Goal: Find specific page/section: Find specific page/section

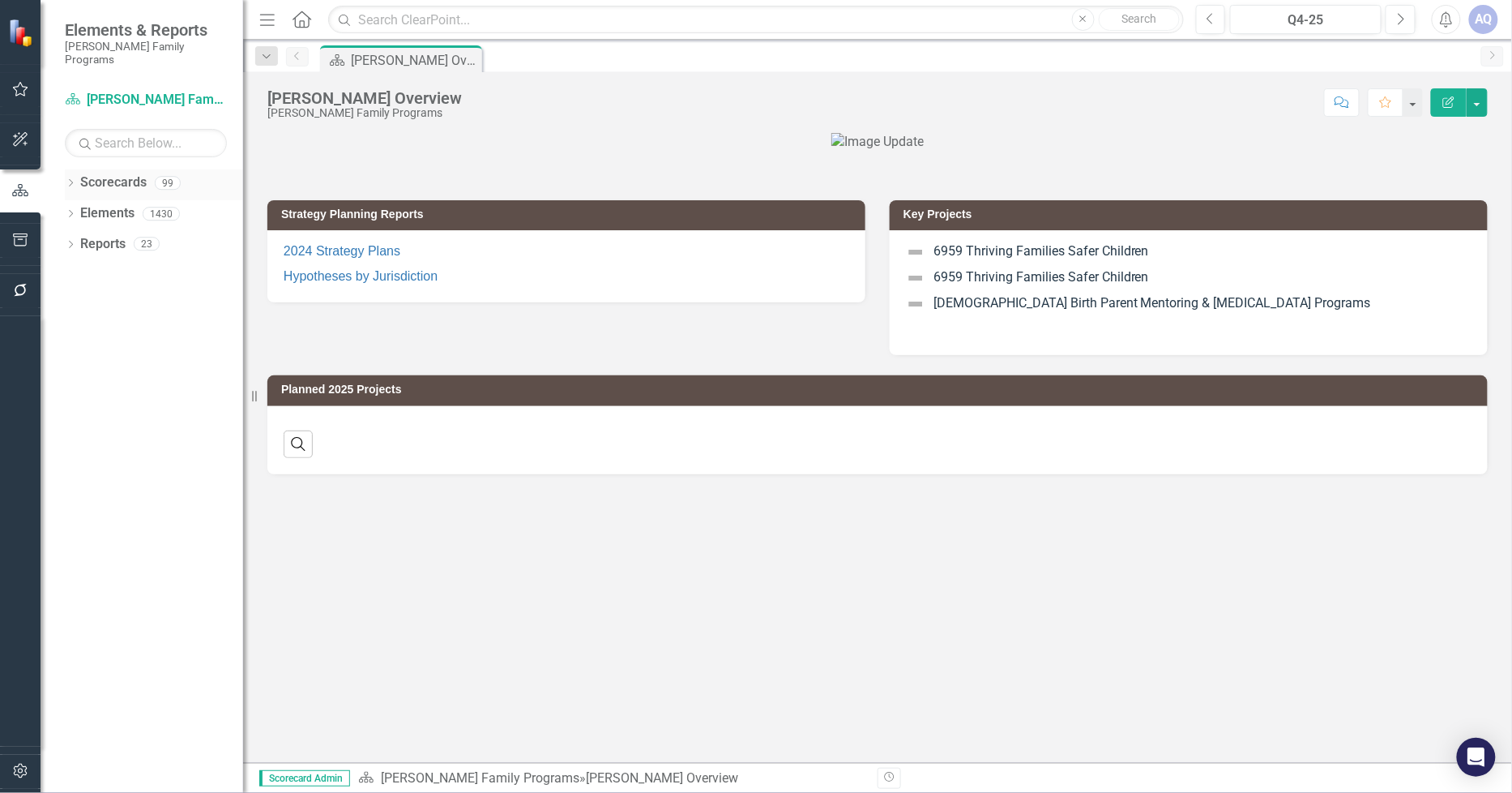
click at [69, 180] on icon "Dropdown" at bounding box center [70, 184] width 11 height 9
click at [79, 208] on icon "Dropdown" at bounding box center [79, 213] width 12 height 10
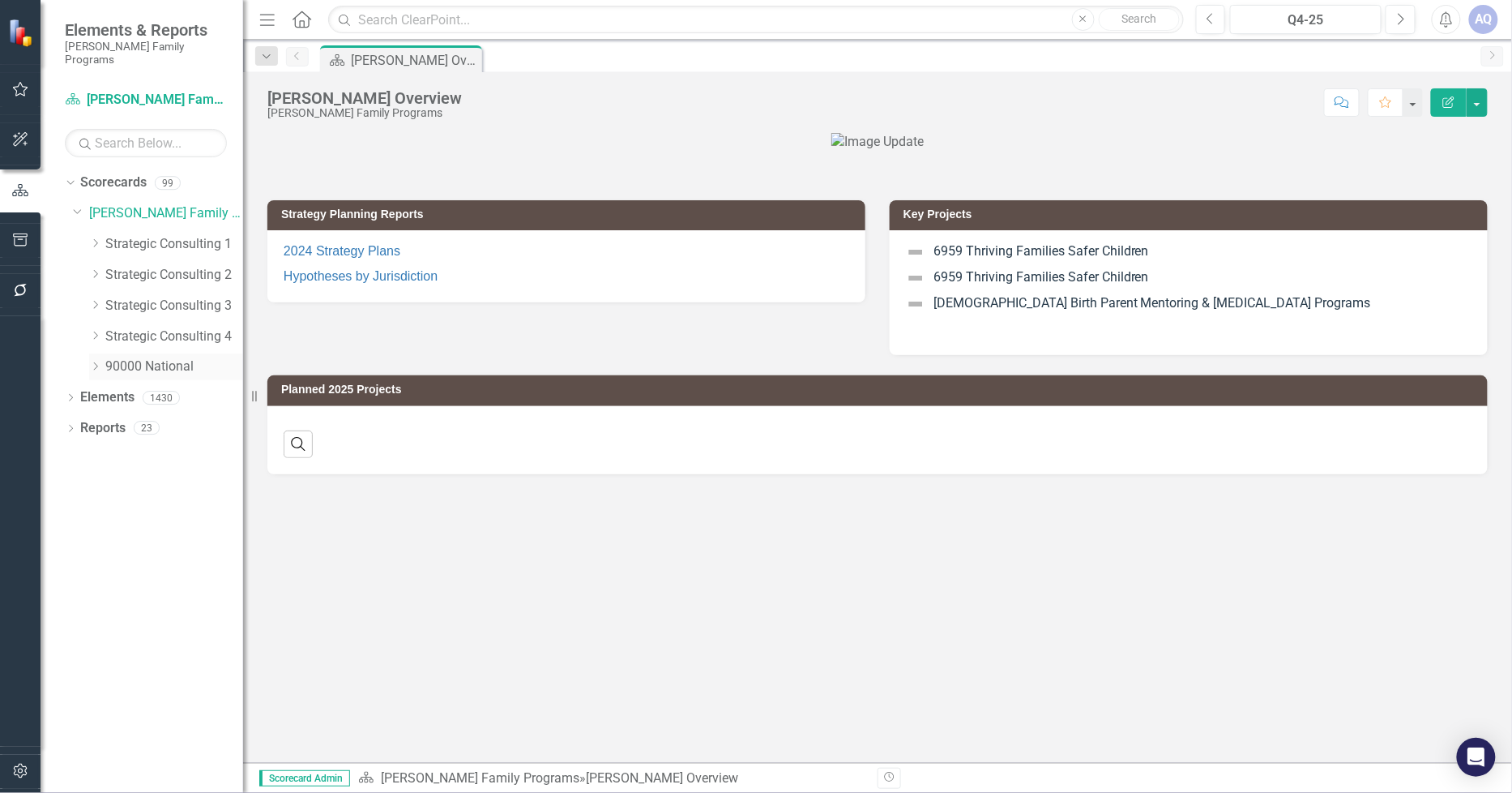
click at [94, 360] on div "Dropdown" at bounding box center [95, 367] width 12 height 13
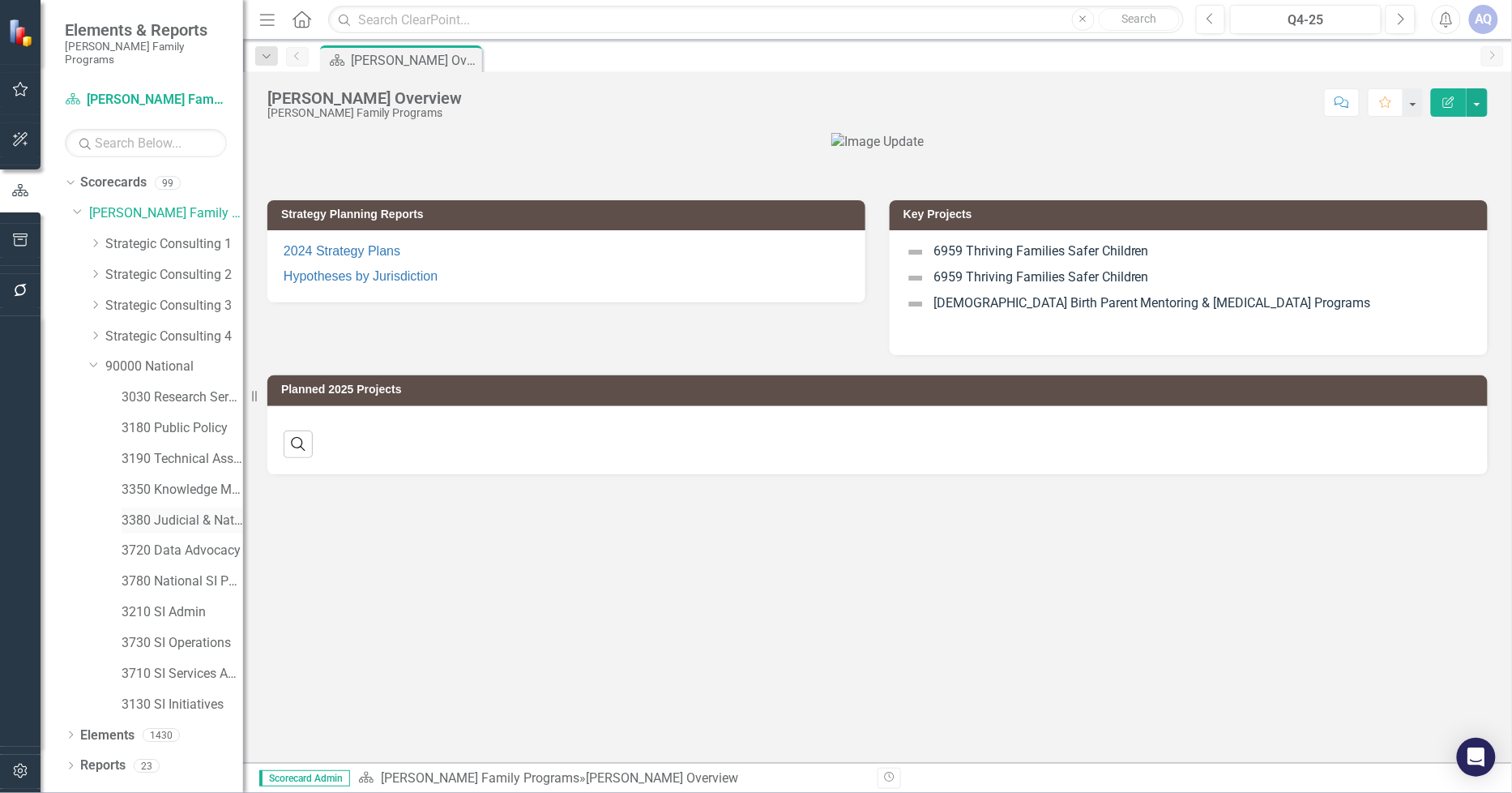
click at [201, 511] on link "3380 Judicial & National Engage" at bounding box center [183, 521] width 122 height 19
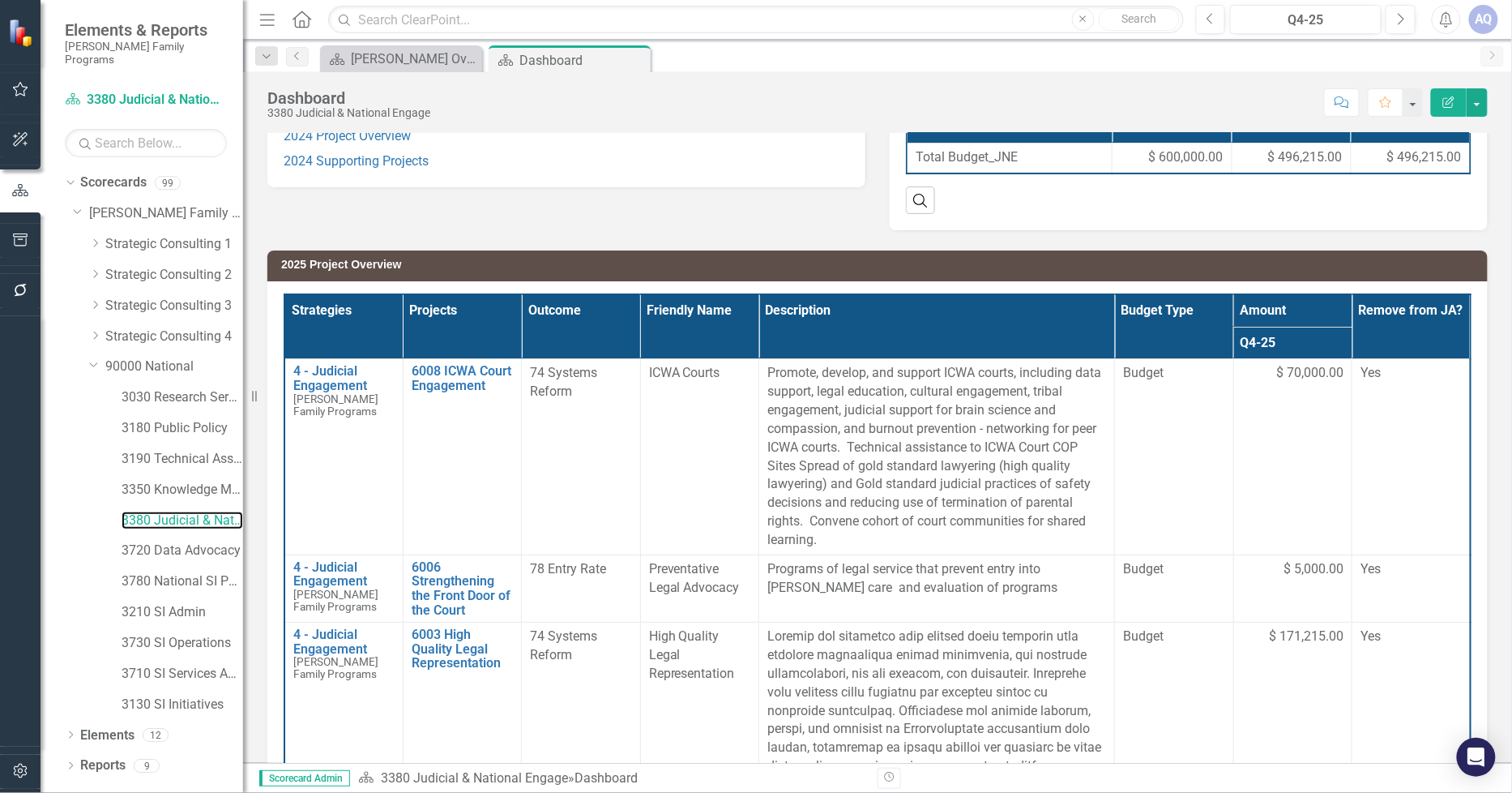
scroll to position [180, 0]
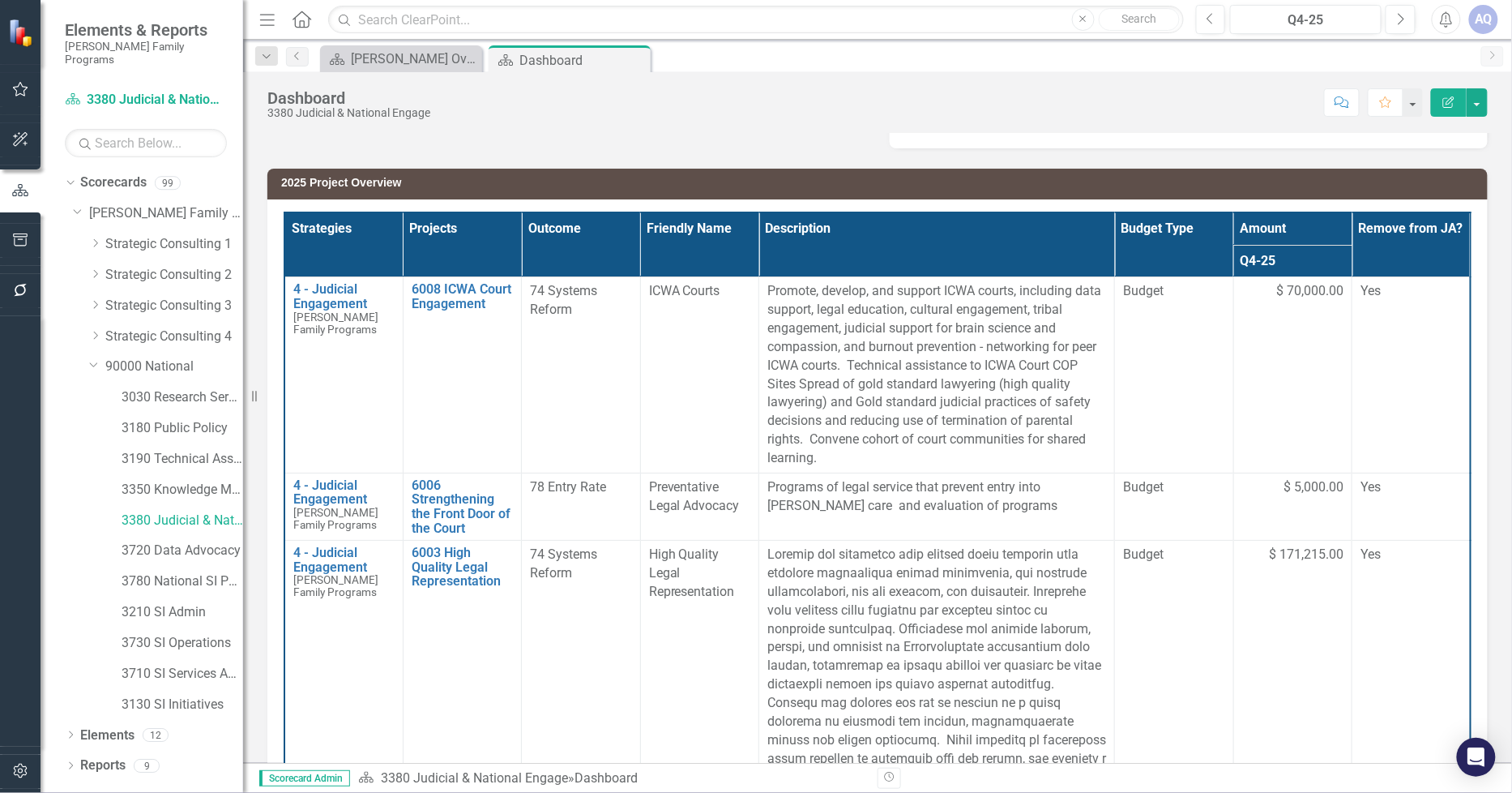
click at [598, 242] on th "Outcome" at bounding box center [580, 245] width 118 height 65
click at [497, 233] on th "Projects" at bounding box center [461, 245] width 118 height 65
click at [505, 222] on th "Projects Sort Ascending" at bounding box center [461, 245] width 118 height 65
click at [505, 226] on th "Projects Sort Descending" at bounding box center [461, 245] width 118 height 65
click at [503, 223] on th "Projects" at bounding box center [461, 245] width 118 height 65
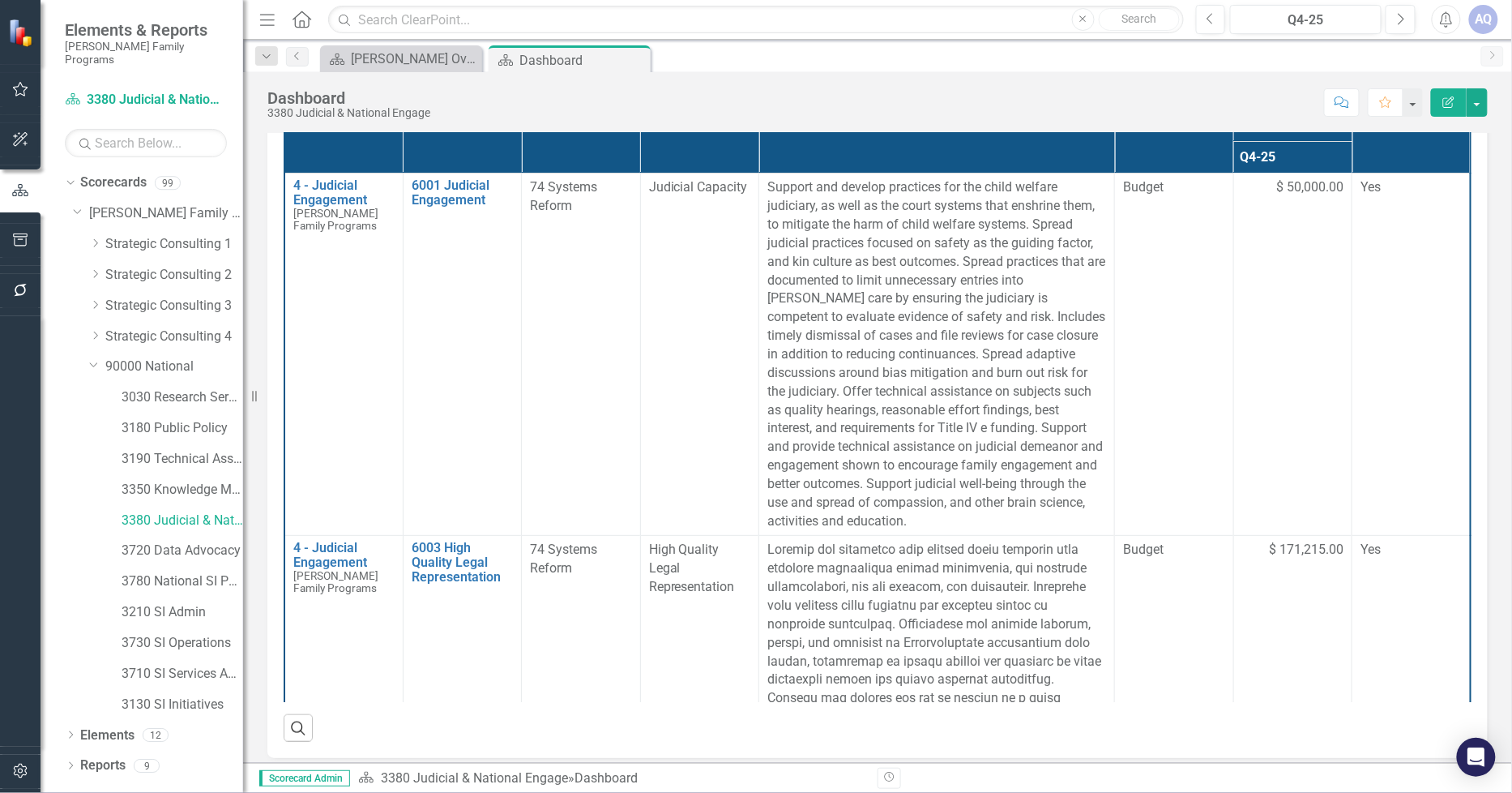
scroll to position [294, 0]
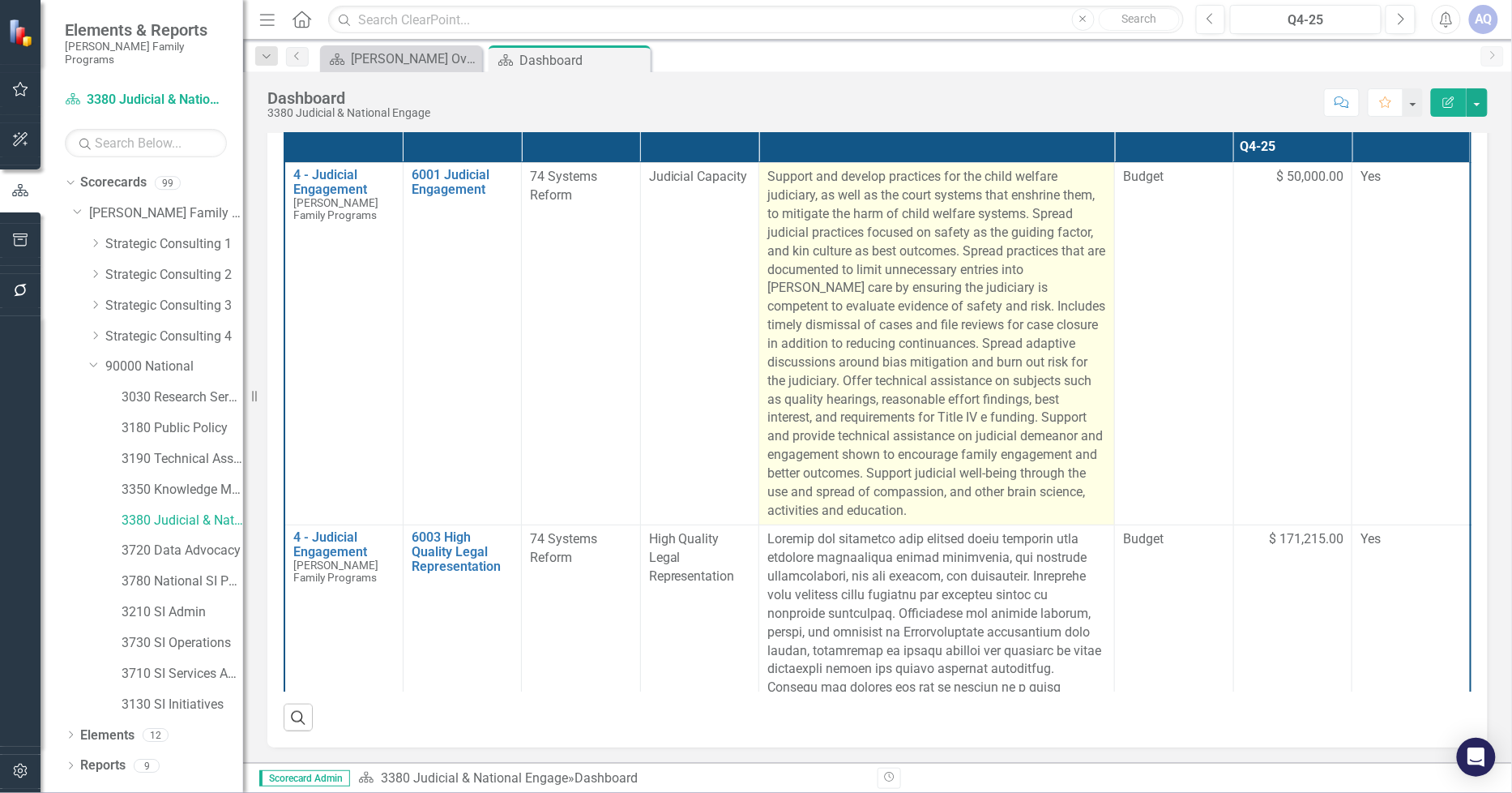
click at [884, 380] on p at bounding box center [937, 344] width 339 height 352
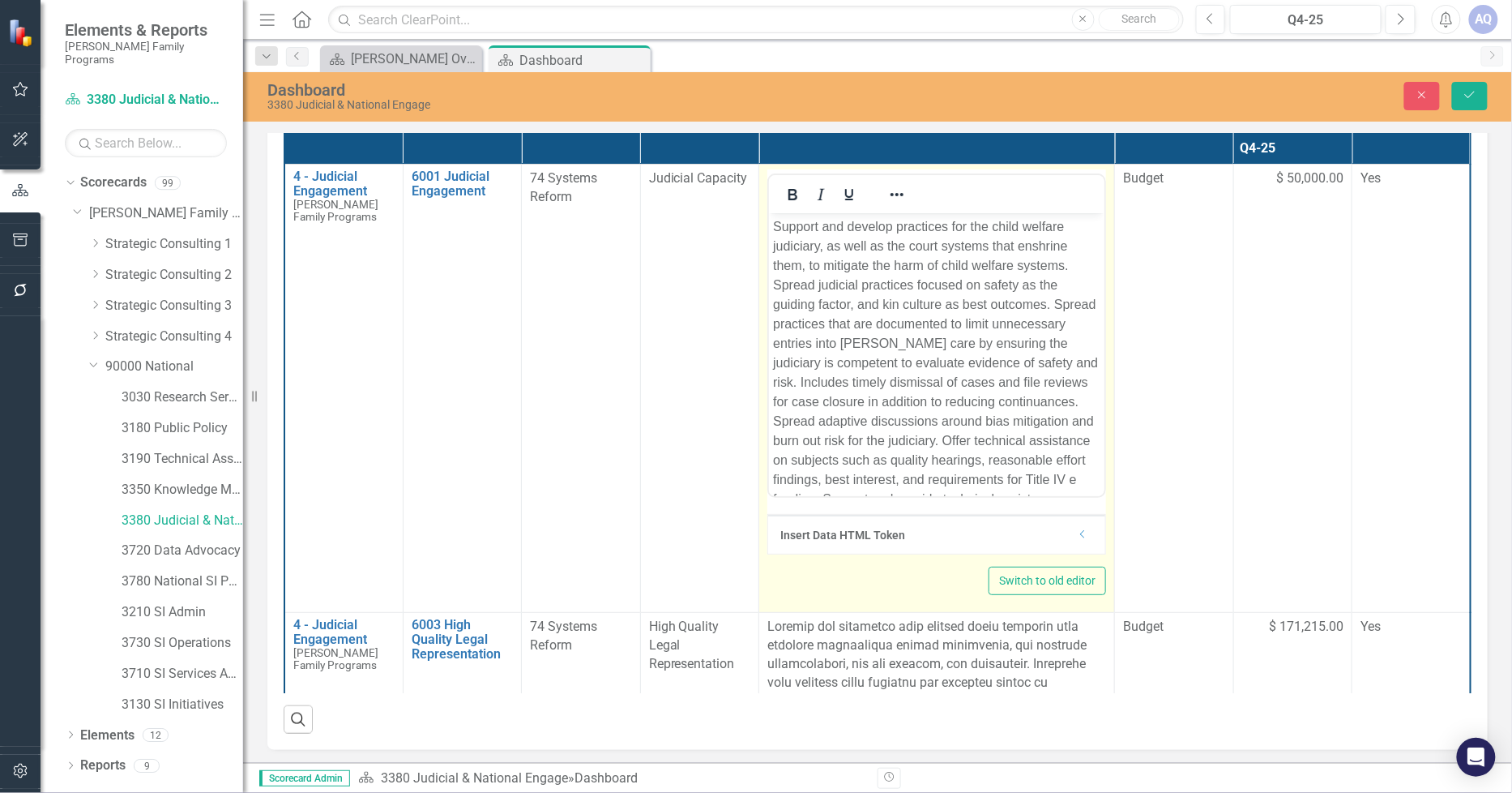
scroll to position [0, 0]
click at [924, 353] on p "Rich Text Area. Press ALT-0 for help." at bounding box center [936, 402] width 327 height 369
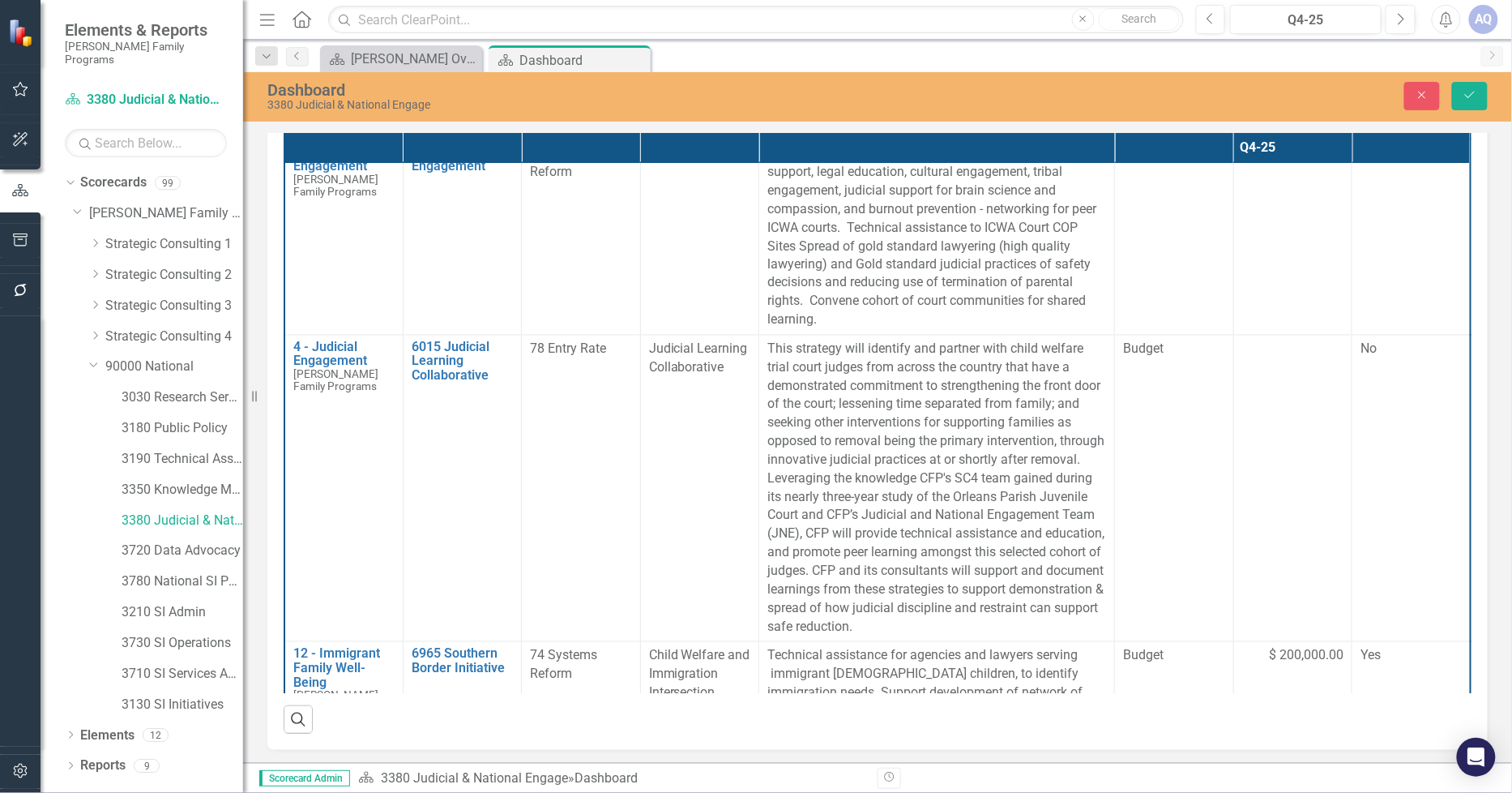
scroll to position [991, 0]
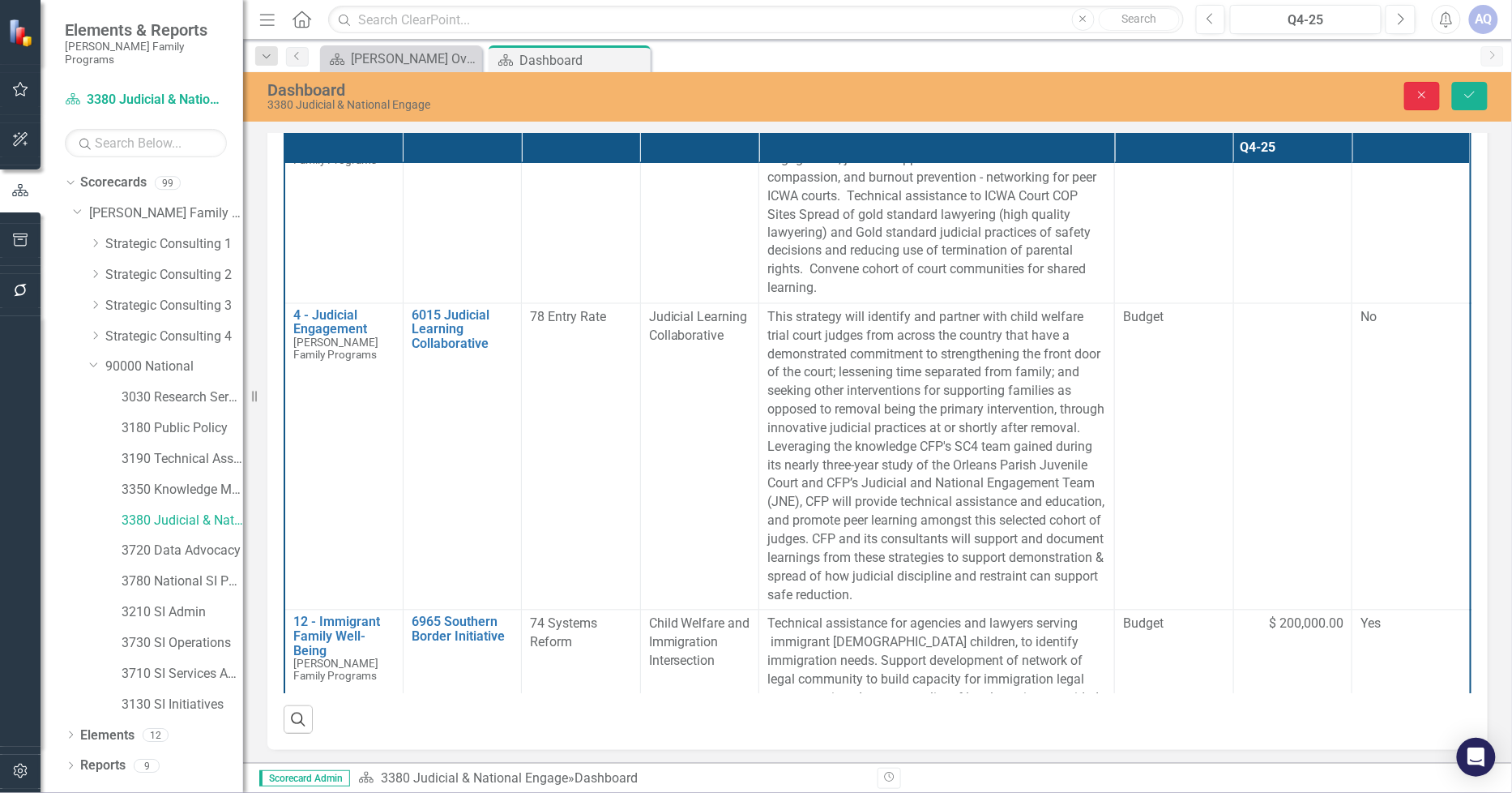
click at [1421, 95] on icon "button" at bounding box center [1423, 95] width 8 height 8
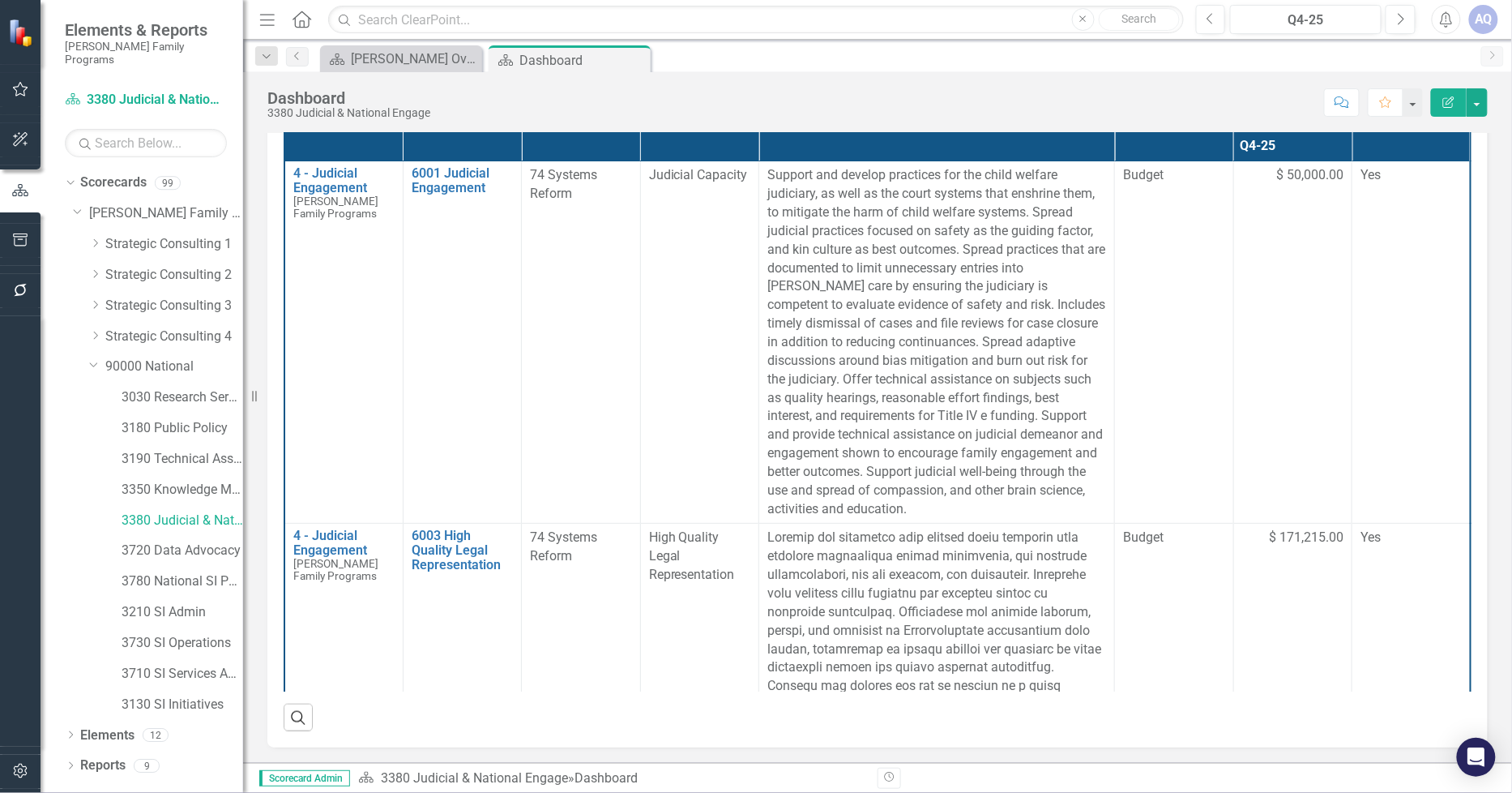
scroll to position [0, 0]
click at [637, 724] on div "Search" at bounding box center [877, 711] width 1188 height 40
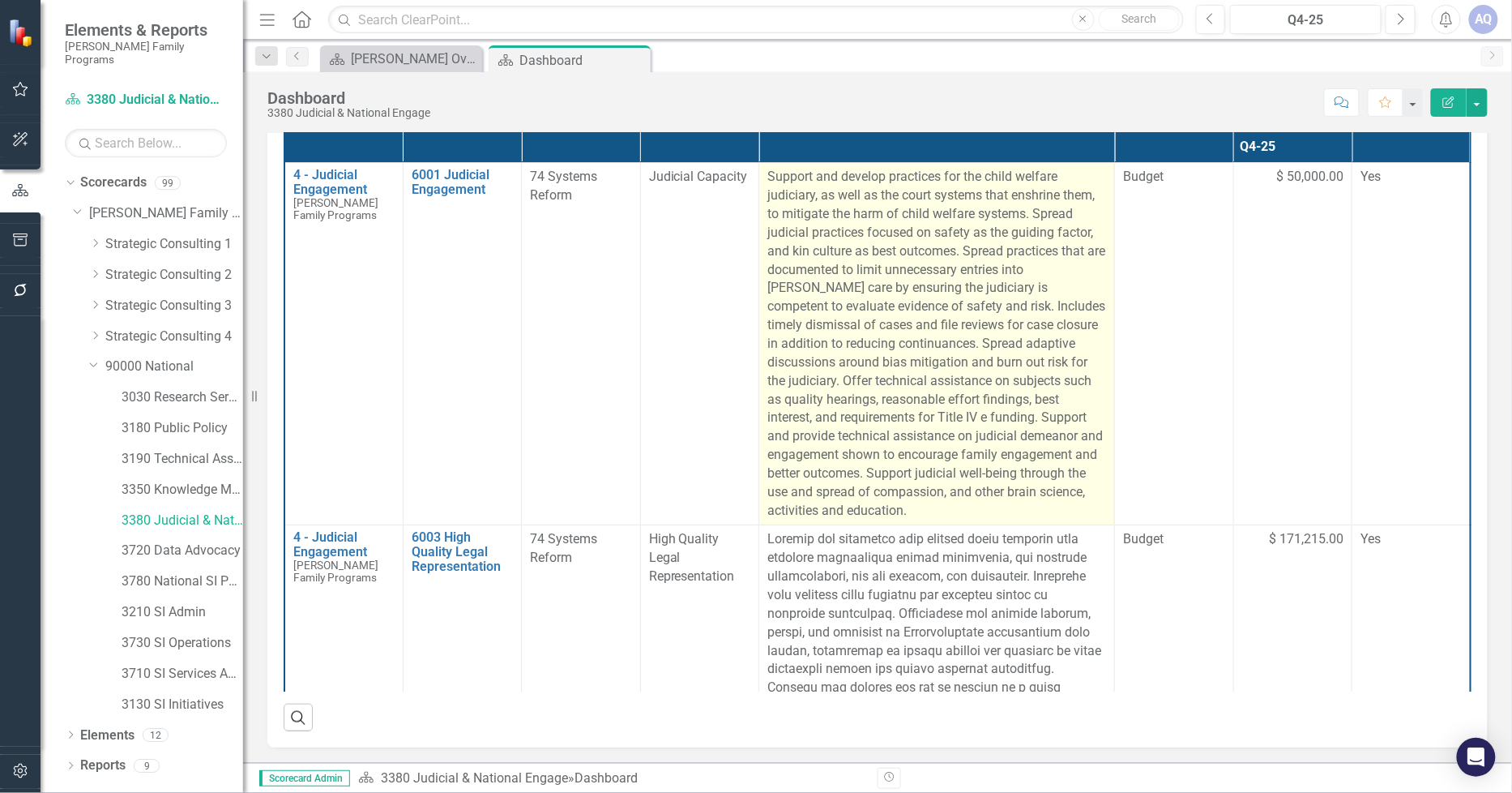
click at [893, 290] on p at bounding box center [937, 344] width 339 height 352
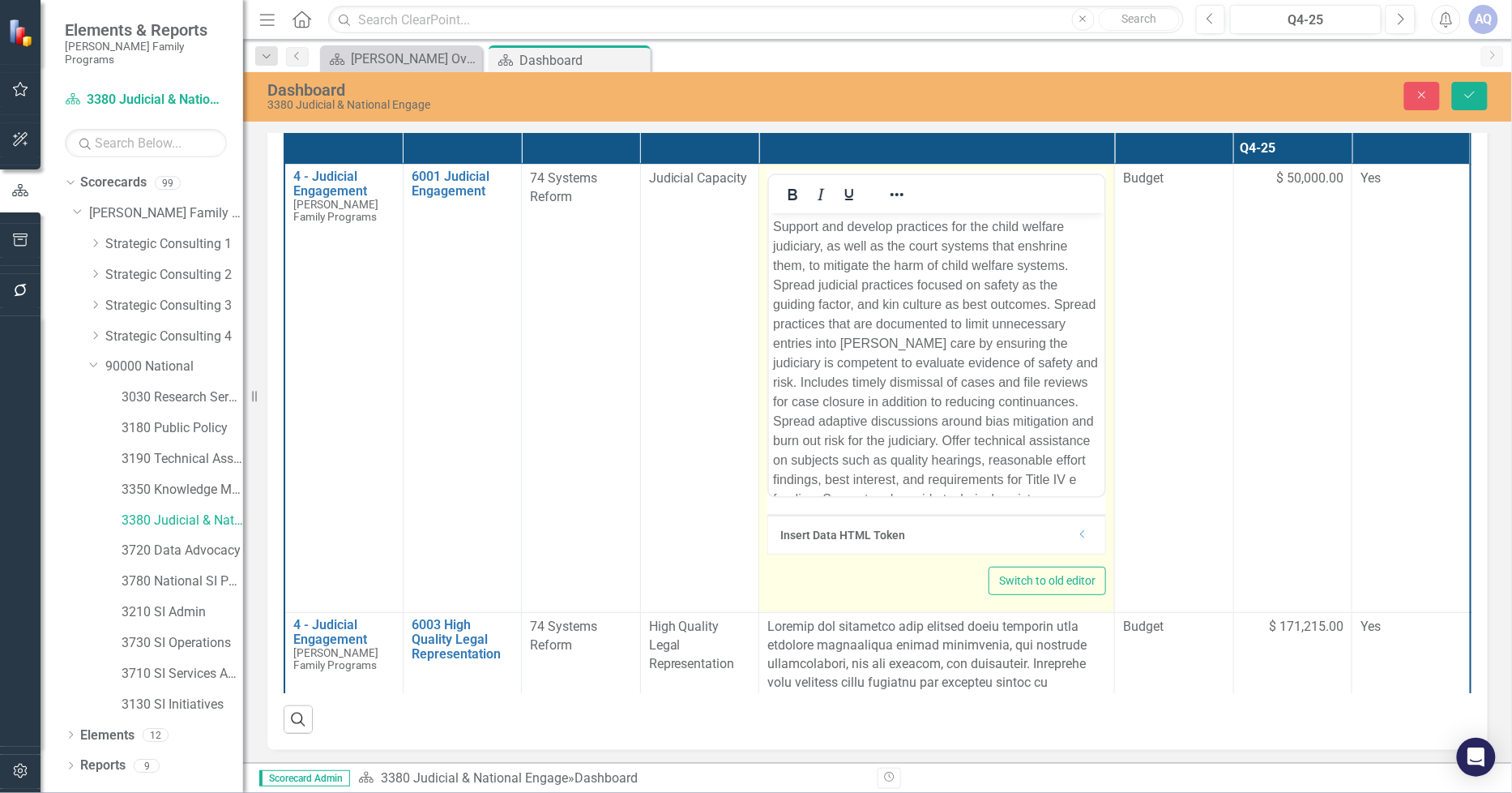
click at [894, 393] on p "Rich Text Area. Press ALT-0 for help." at bounding box center [936, 402] width 327 height 369
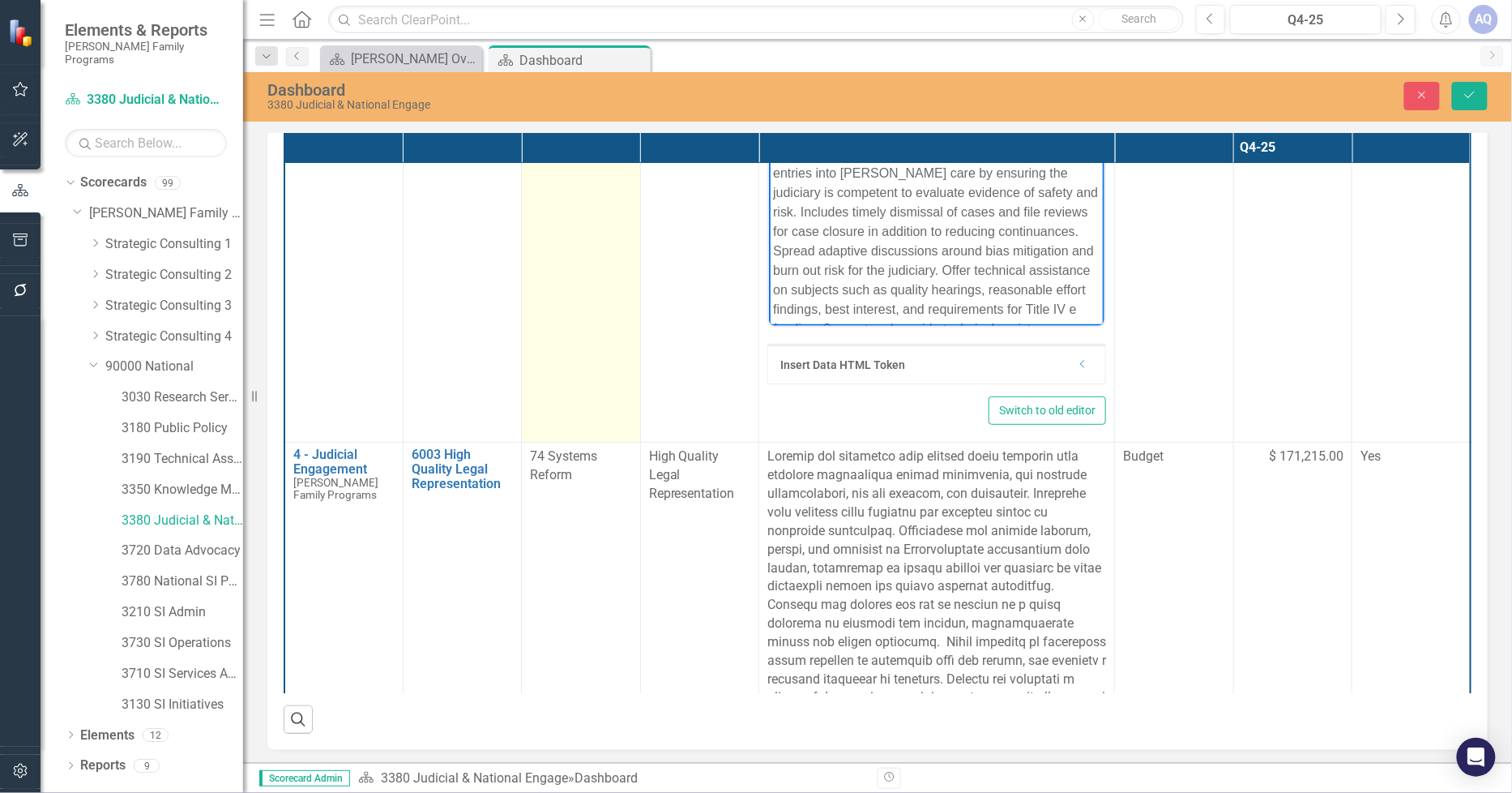
scroll to position [270, 0]
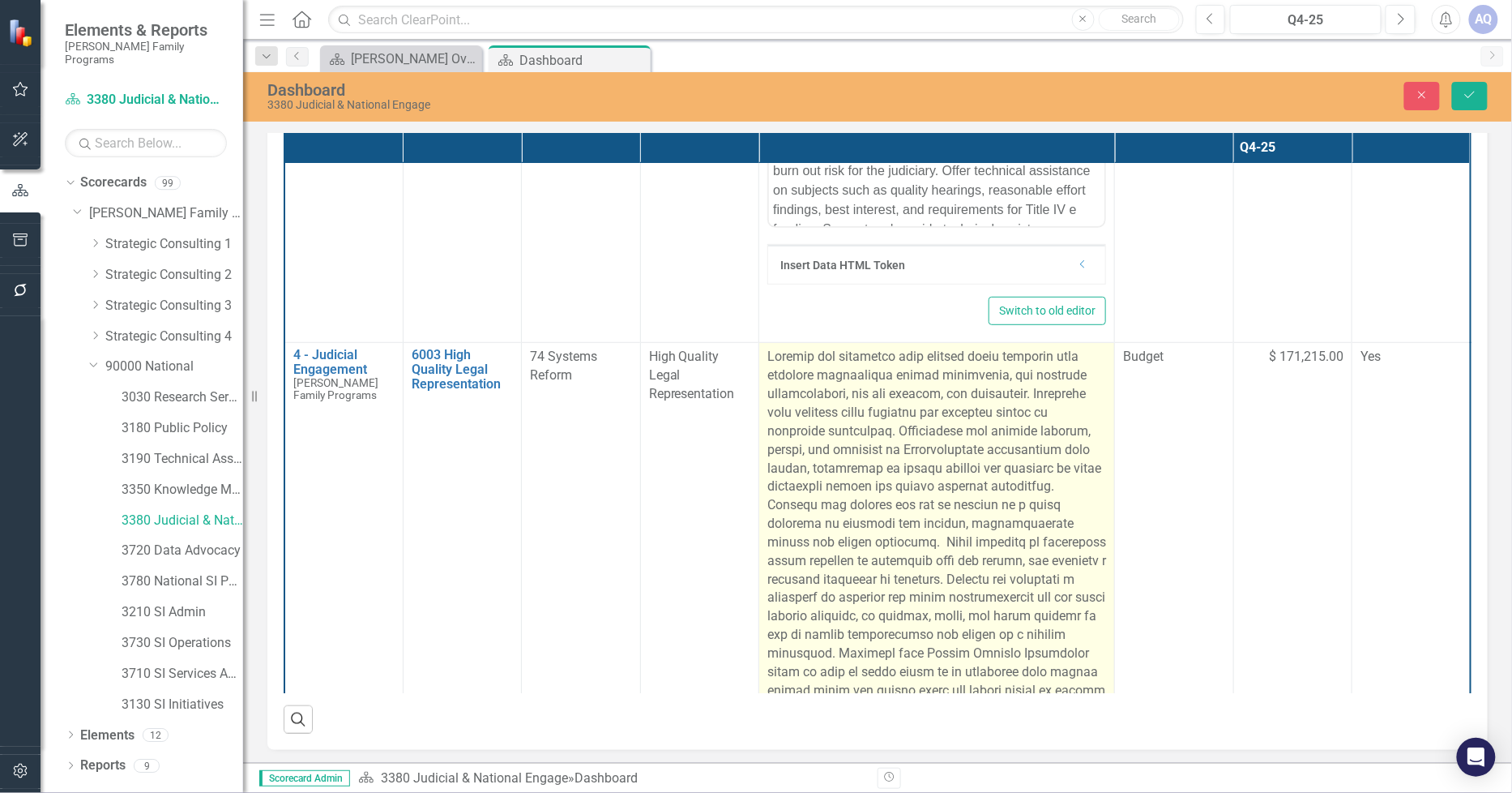
click at [860, 477] on p at bounding box center [937, 551] width 339 height 407
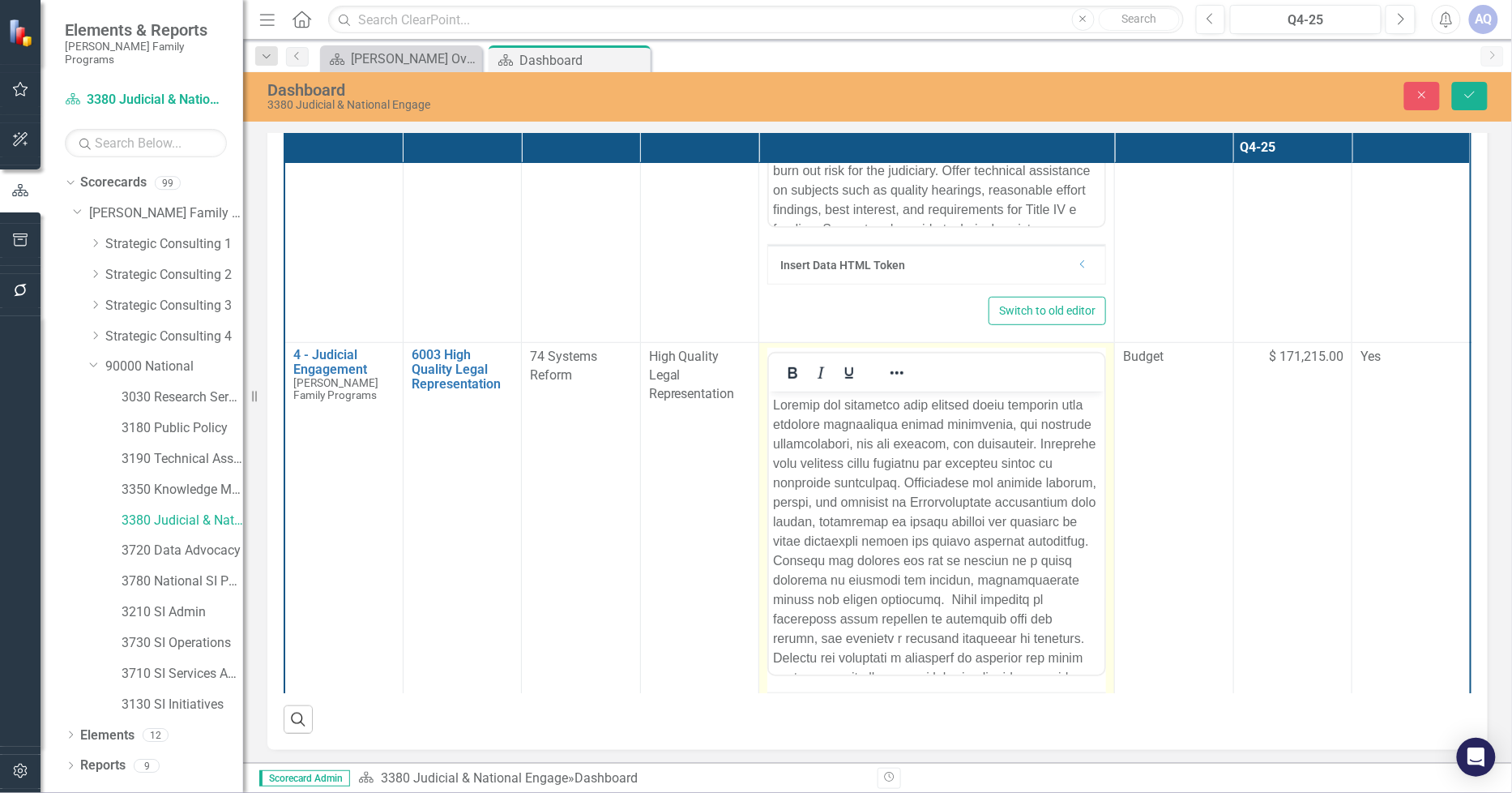
scroll to position [0, 0]
click at [872, 514] on p "Rich Text Area. Press ALT-0 for help." at bounding box center [936, 620] width 327 height 447
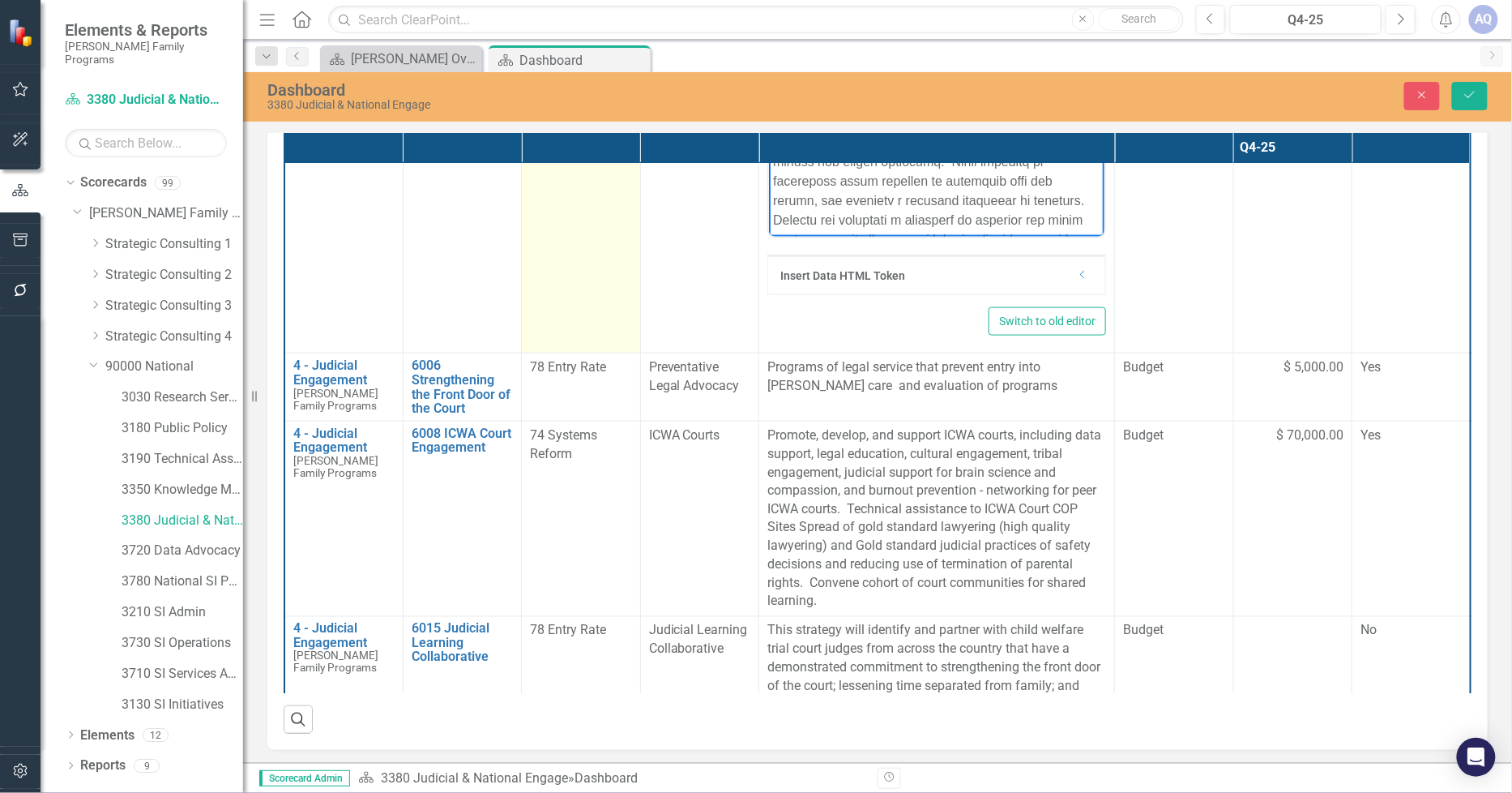
scroll to position [720, 0]
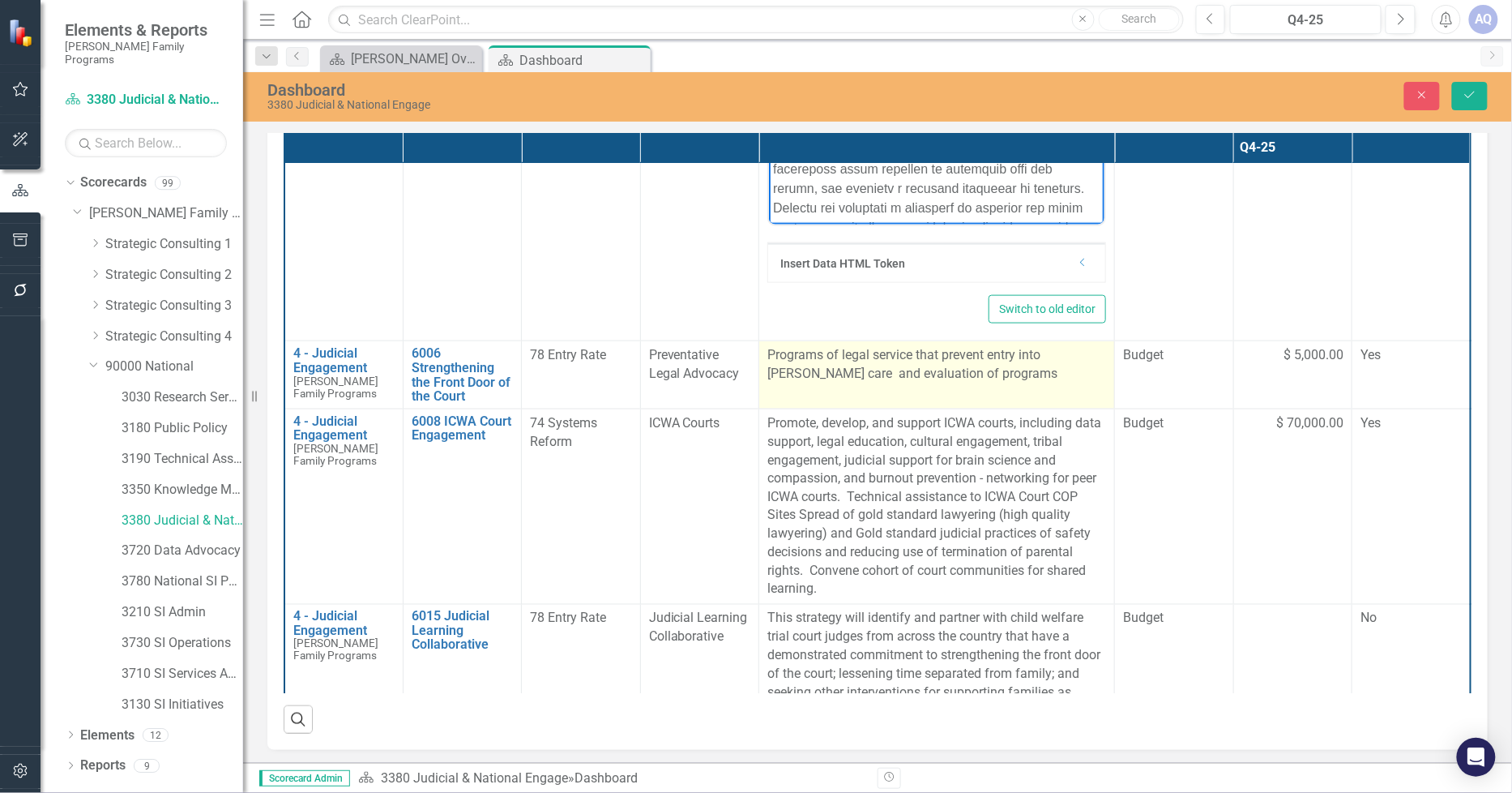
click at [892, 367] on p "Programs of legal service that prevent entry into [PERSON_NAME] care and evalua…" at bounding box center [937, 365] width 339 height 37
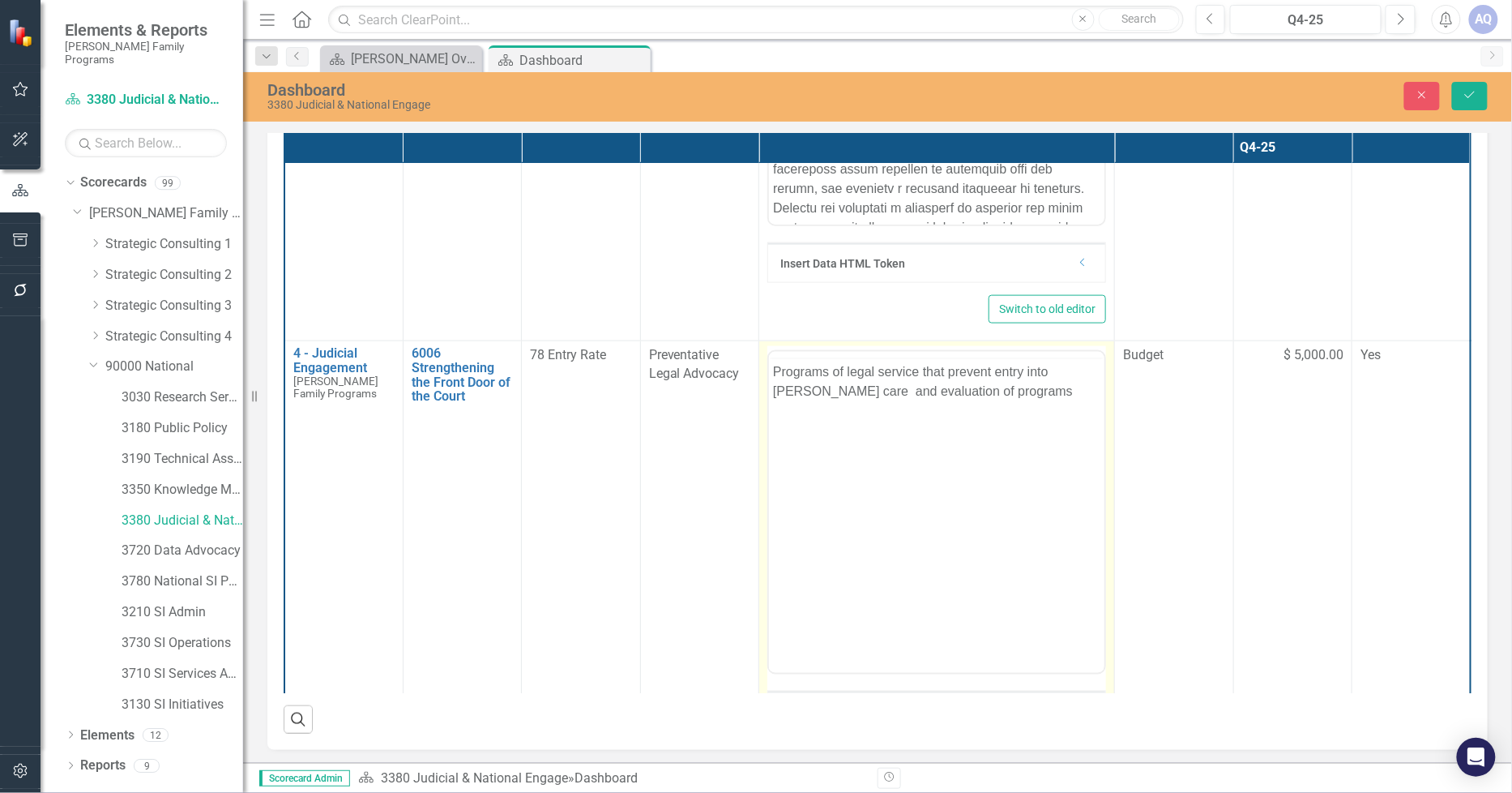
scroll to position [0, 0]
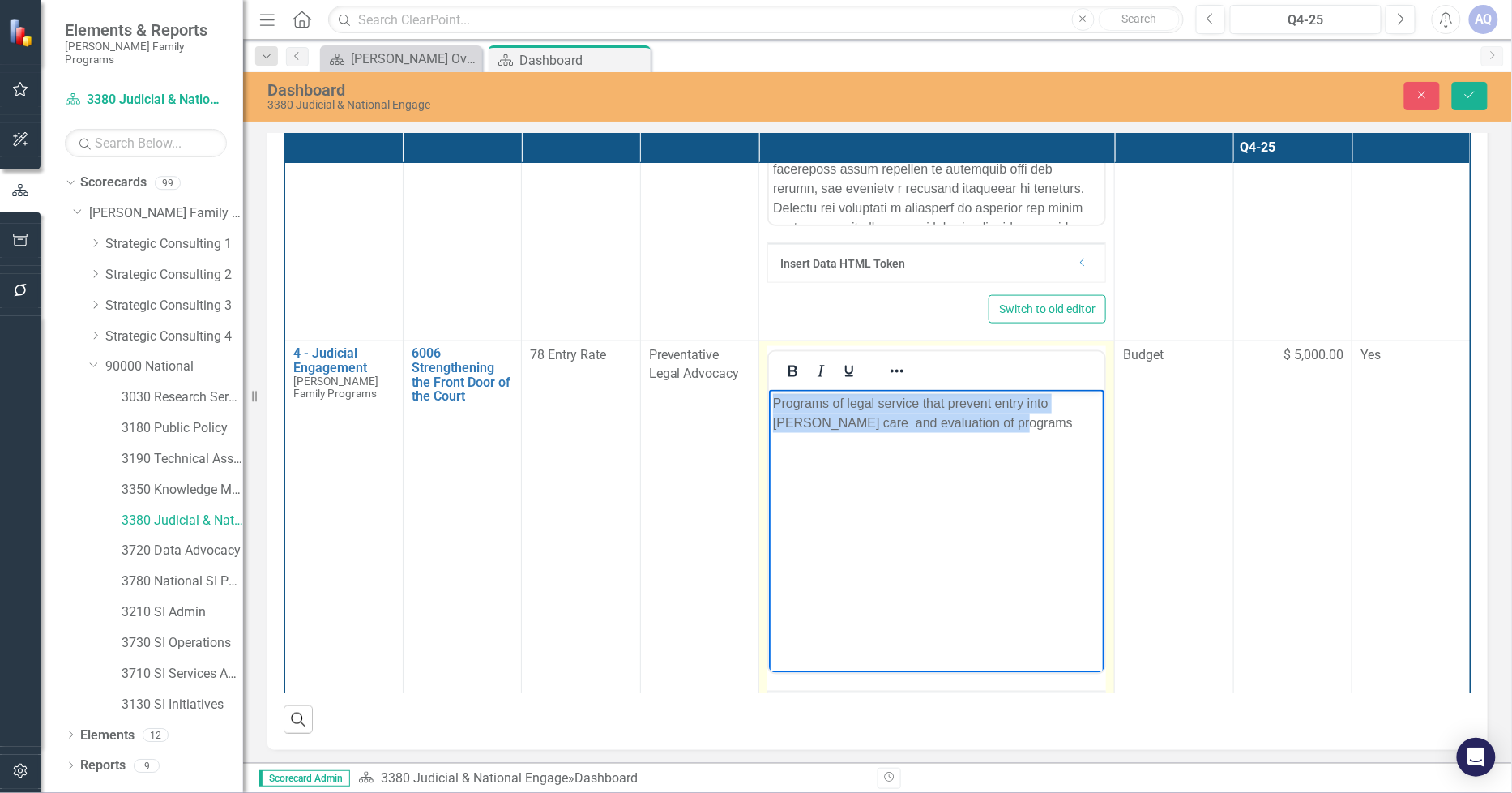
drag, startPoint x: 1078, startPoint y: 440, endPoint x: 660, endPoint y: 381, distance: 422.1
click at [768, 390] on html "Programs of legal service that prevent entry into [PERSON_NAME] care and evalua…" at bounding box center [935, 512] width 336 height 244
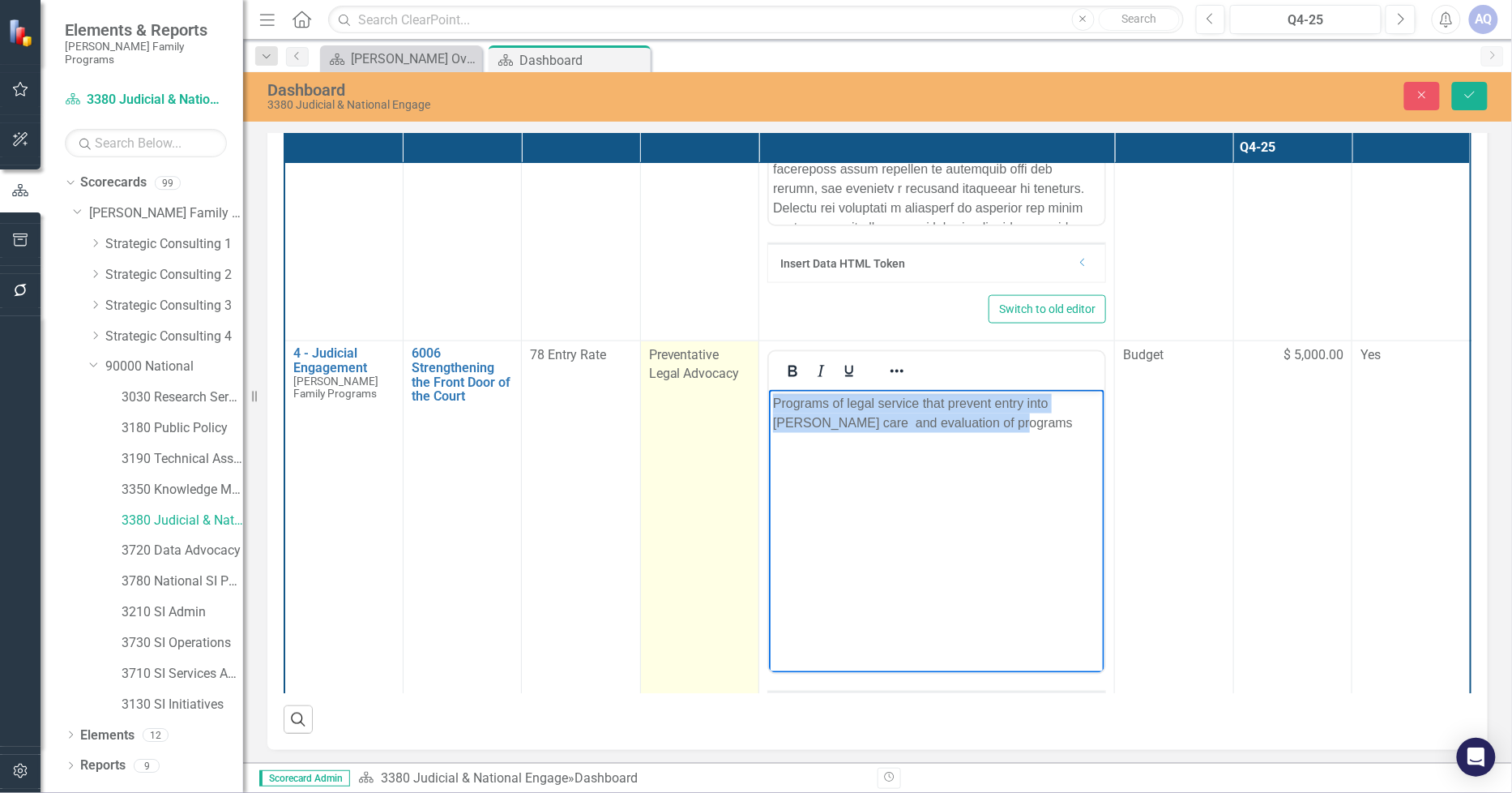
copy p "Programs of legal service that prevent entry into [PERSON_NAME] care and evalua…"
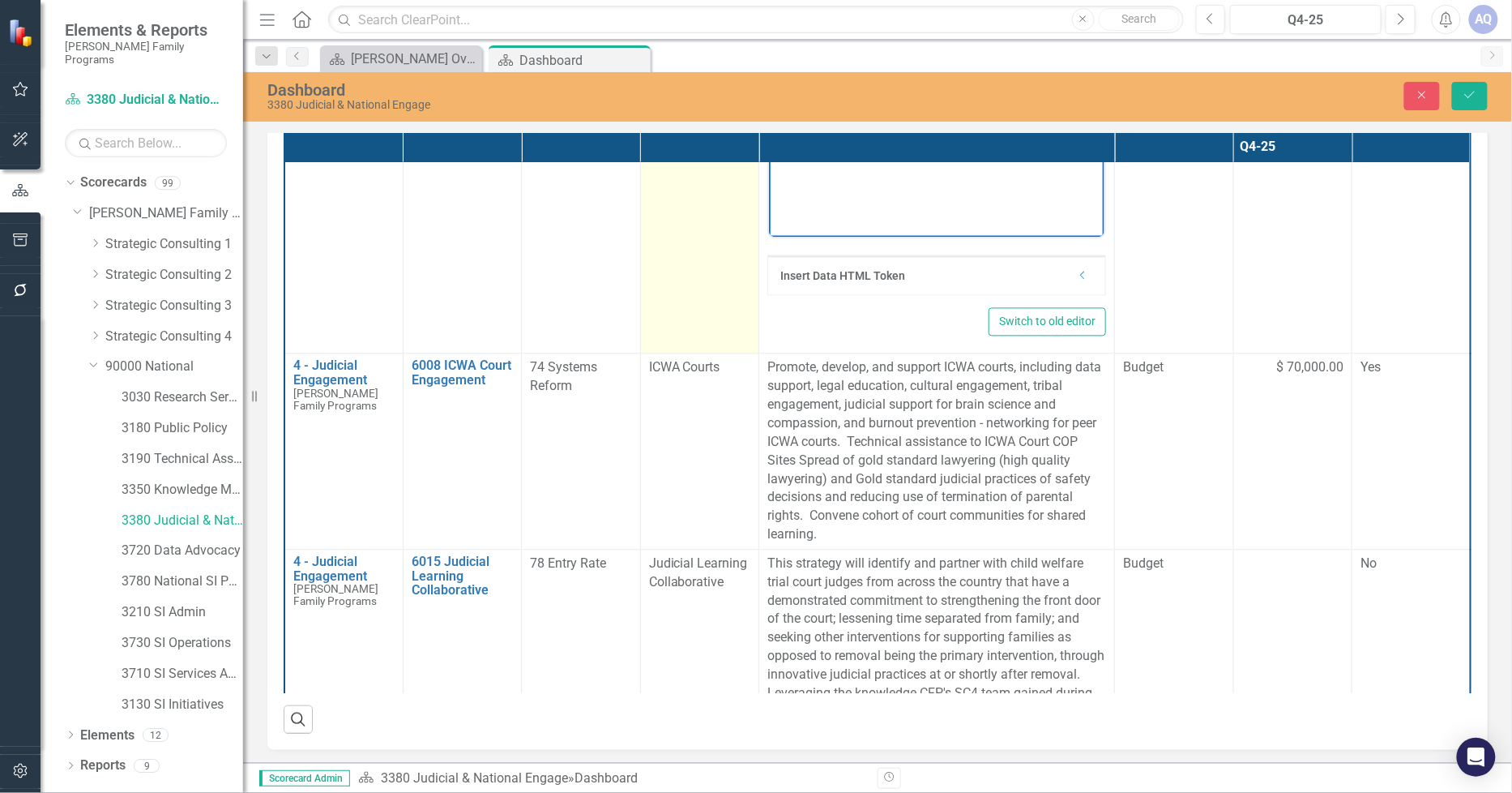
scroll to position [1171, 0]
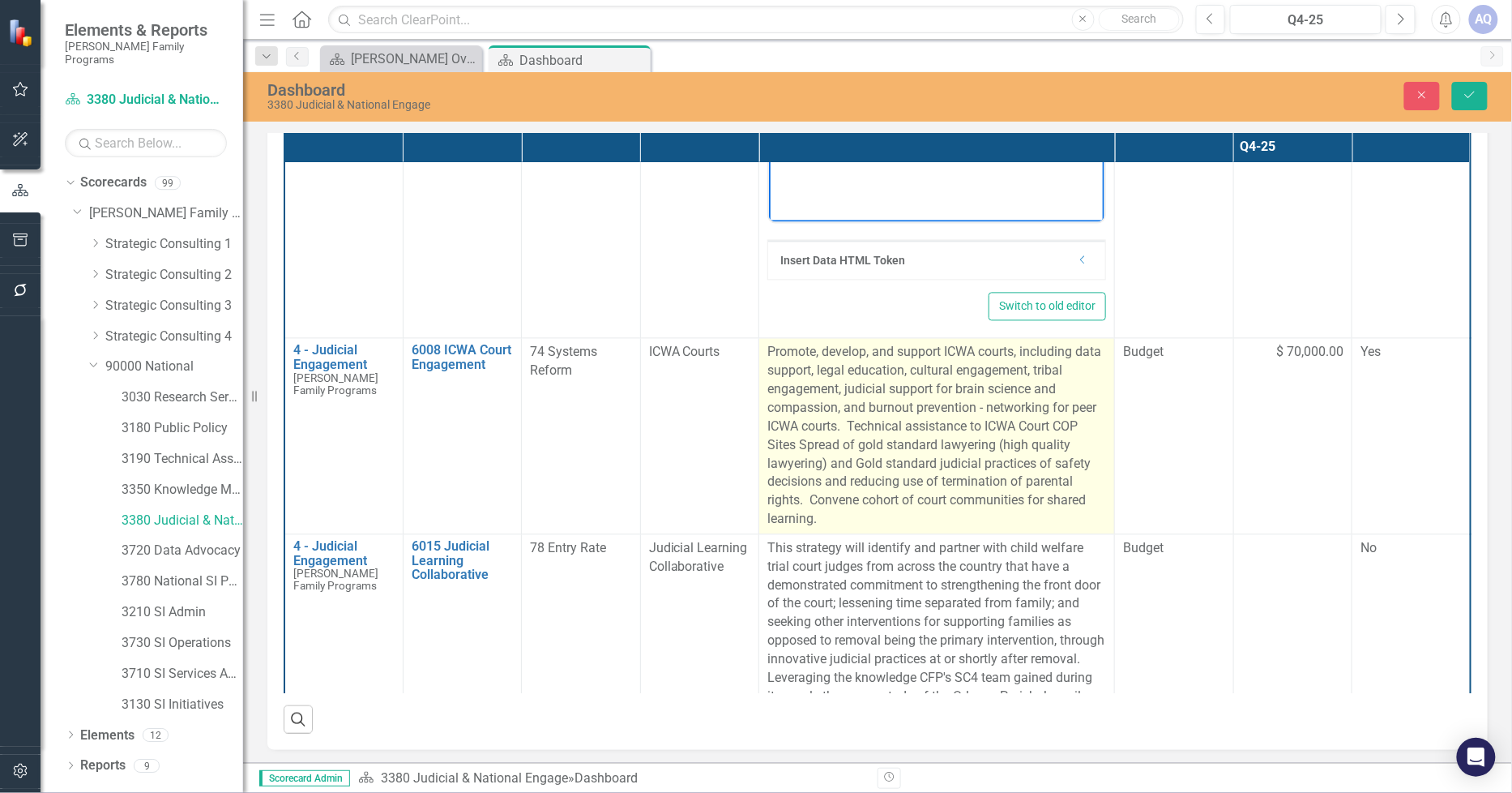
click at [852, 432] on p "Promote, develop, and support ICWA courts, including data support, legal educat…" at bounding box center [937, 436] width 339 height 185
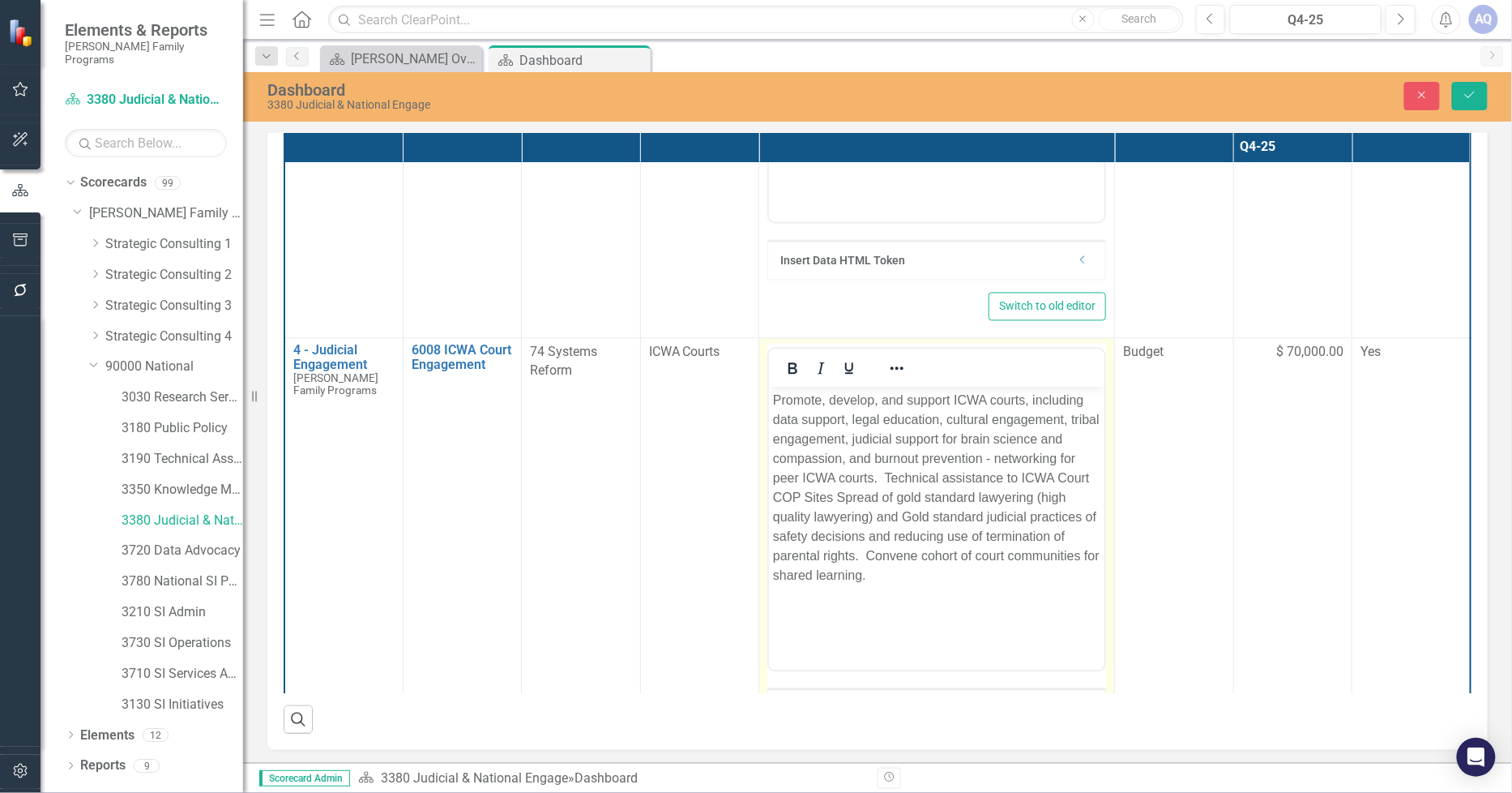
scroll to position [0, 0]
click at [887, 508] on p "Promote, develop, and support ICWA courts, including data support, legal educat…" at bounding box center [936, 488] width 327 height 194
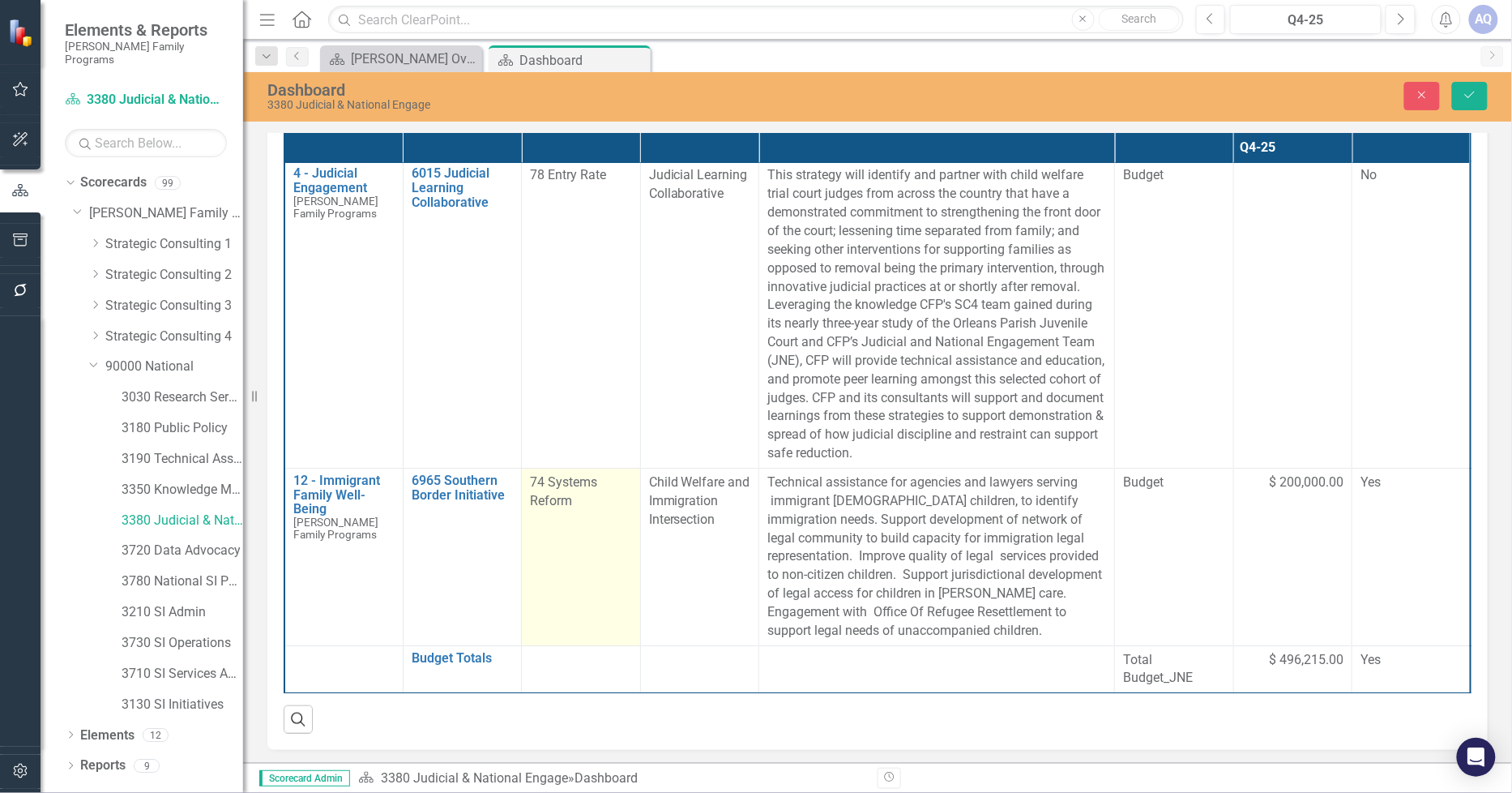
scroll to position [1828, 0]
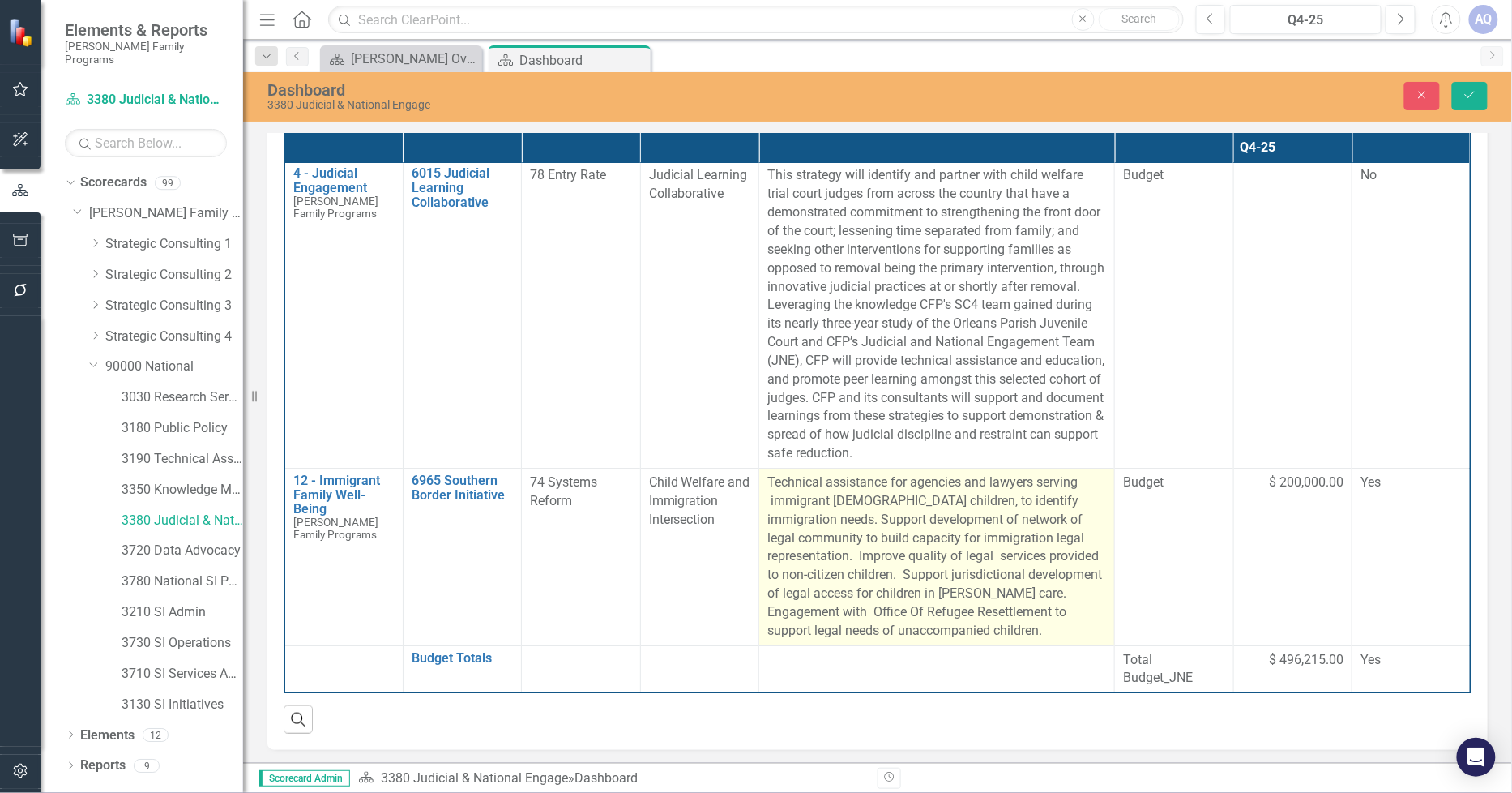
click at [791, 527] on p "Technical assistance for agencies and lawyers serving immigrant [DEMOGRAPHIC_DA…" at bounding box center [937, 556] width 339 height 167
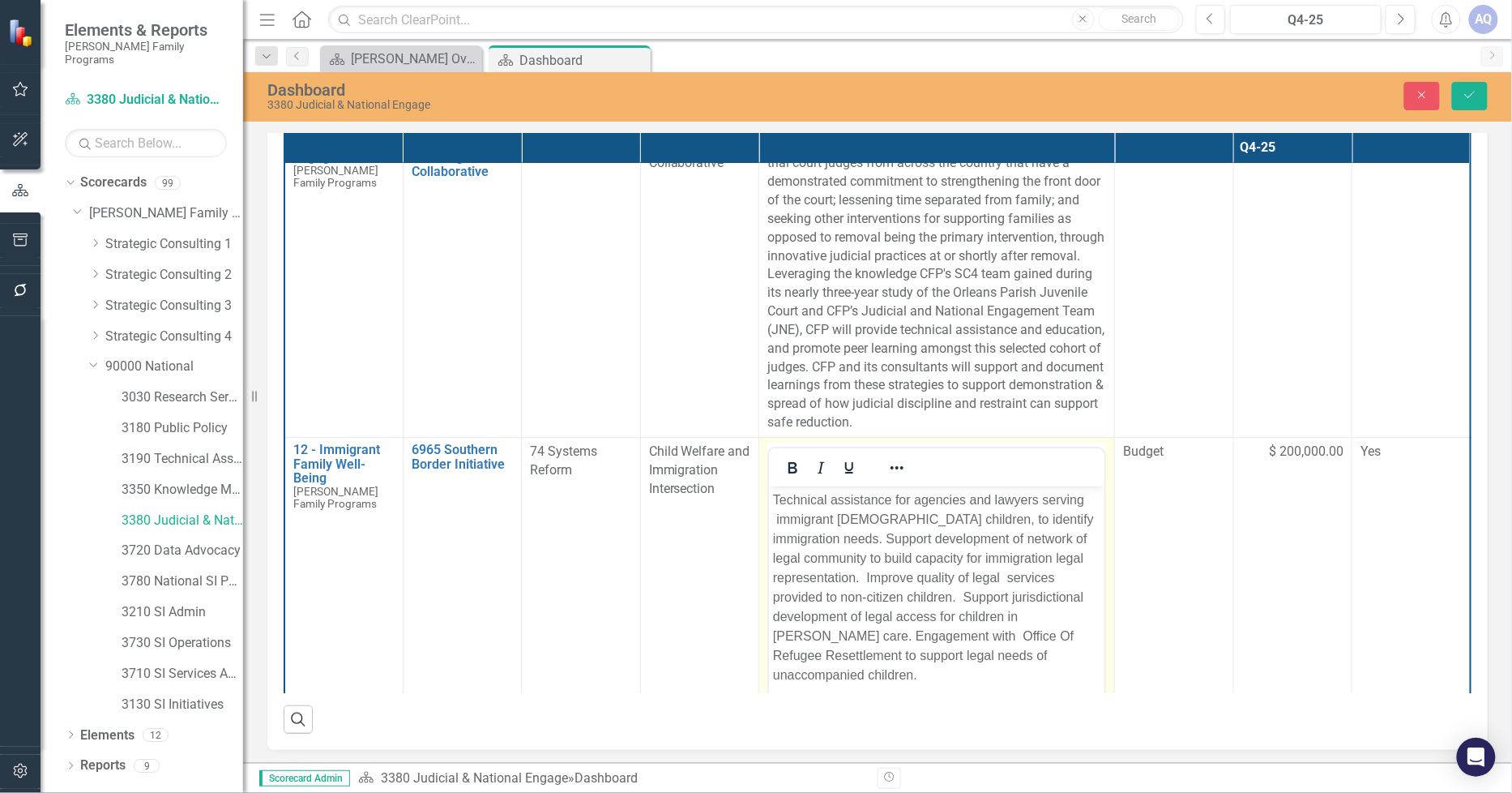
scroll to position [0, 0]
click at [882, 565] on p "Technical assistance for agencies and lawyers serving immigrant [DEMOGRAPHIC_DA…" at bounding box center [936, 586] width 327 height 194
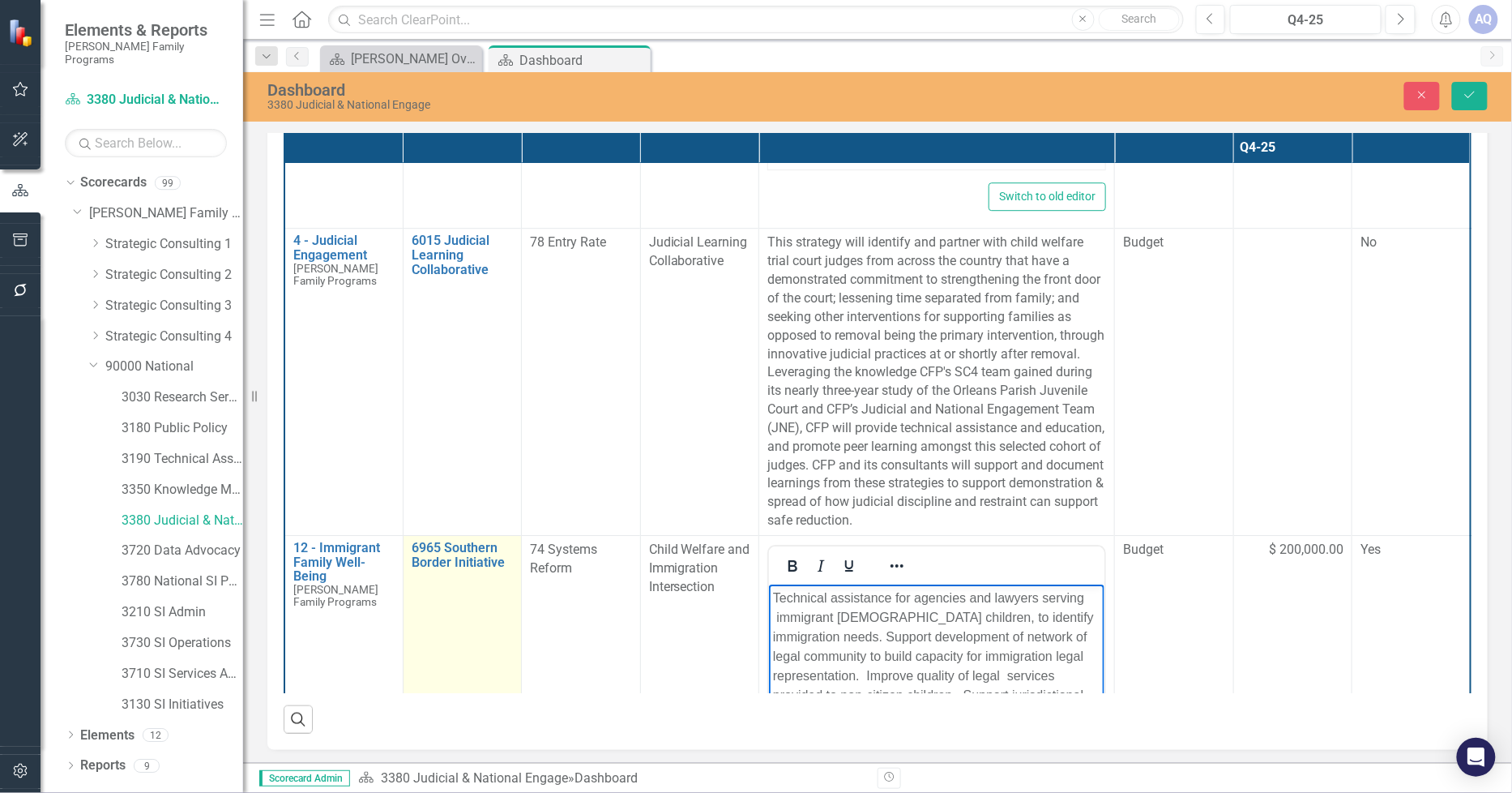
scroll to position [1648, 0]
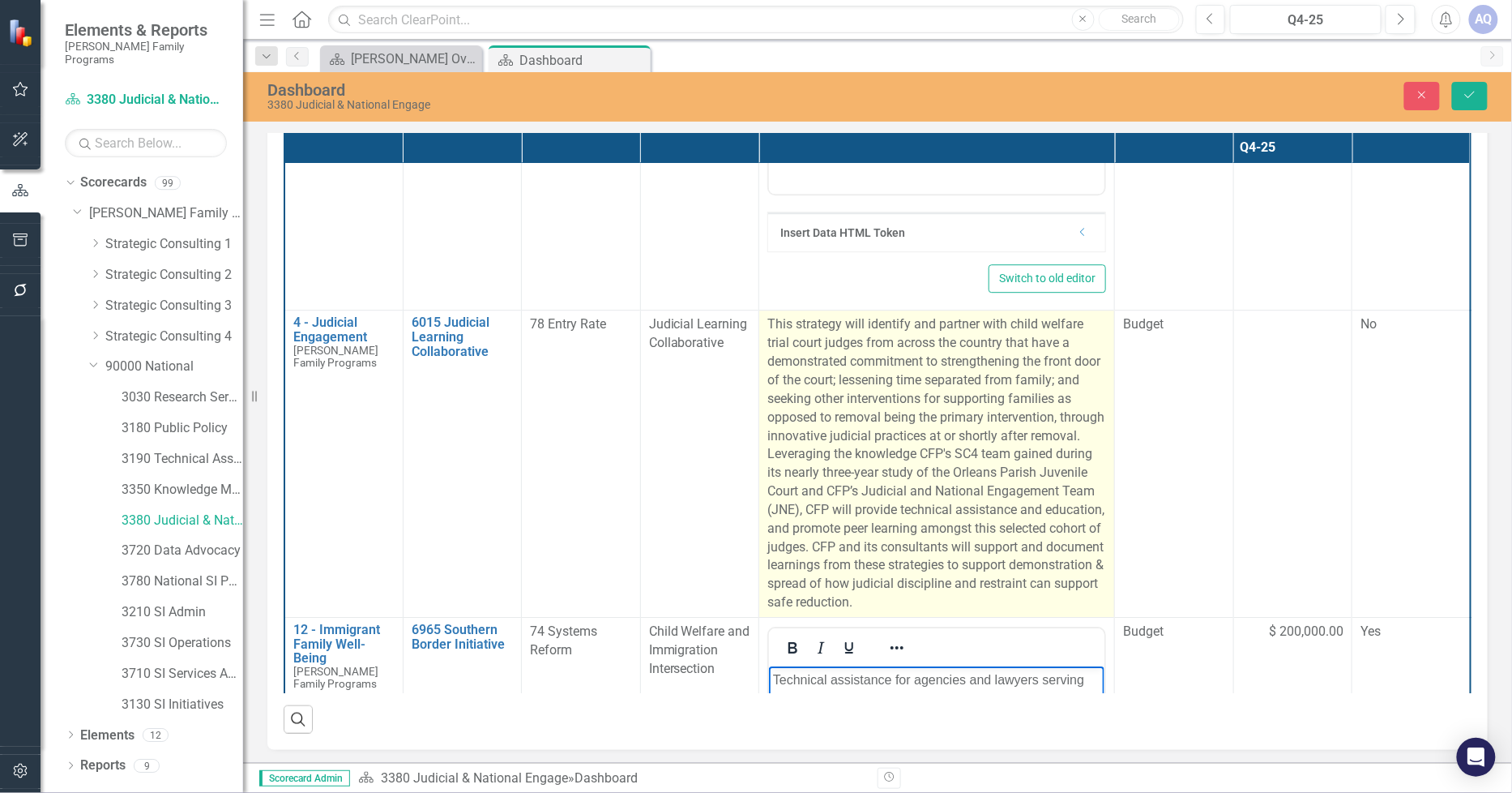
click at [859, 460] on p "This strategy will identify and partner with child welfare trial court judges f…" at bounding box center [937, 464] width 339 height 297
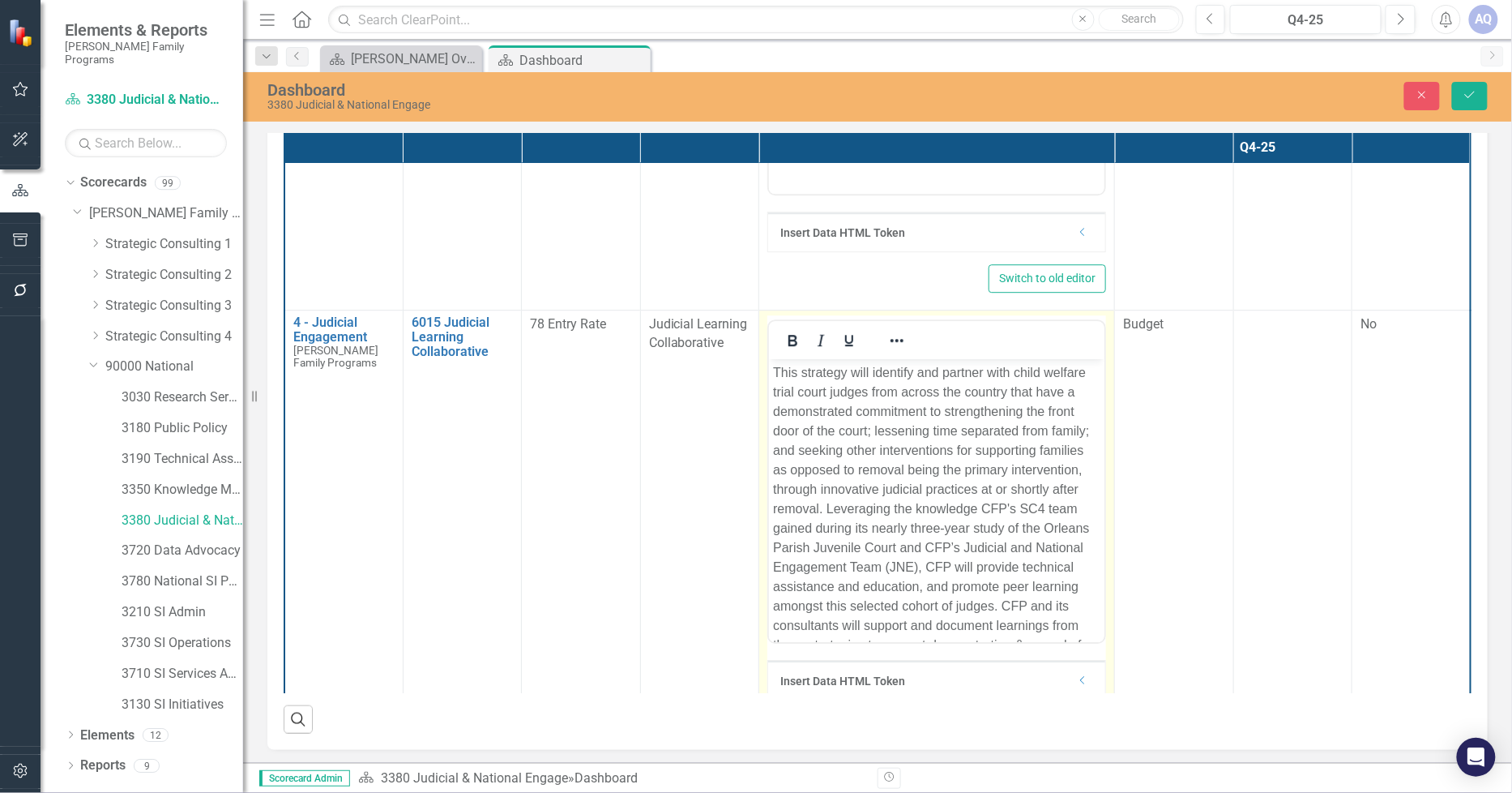
scroll to position [0, 0]
click at [909, 533] on p "This strategy will identify and partner with child welfare trial court judges f…" at bounding box center [936, 528] width 327 height 330
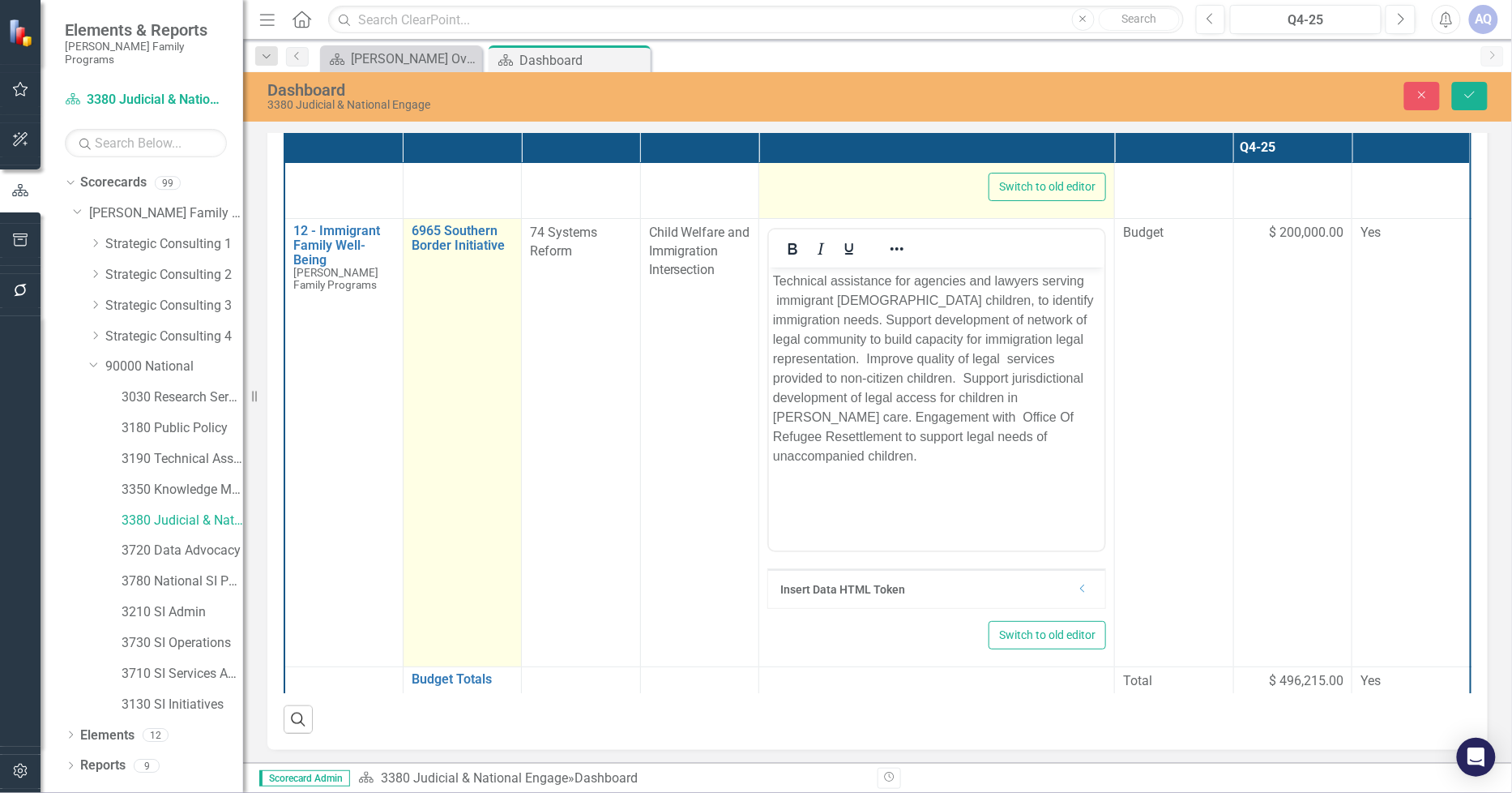
scroll to position [2222, 0]
